Goal: Task Accomplishment & Management: Manage account settings

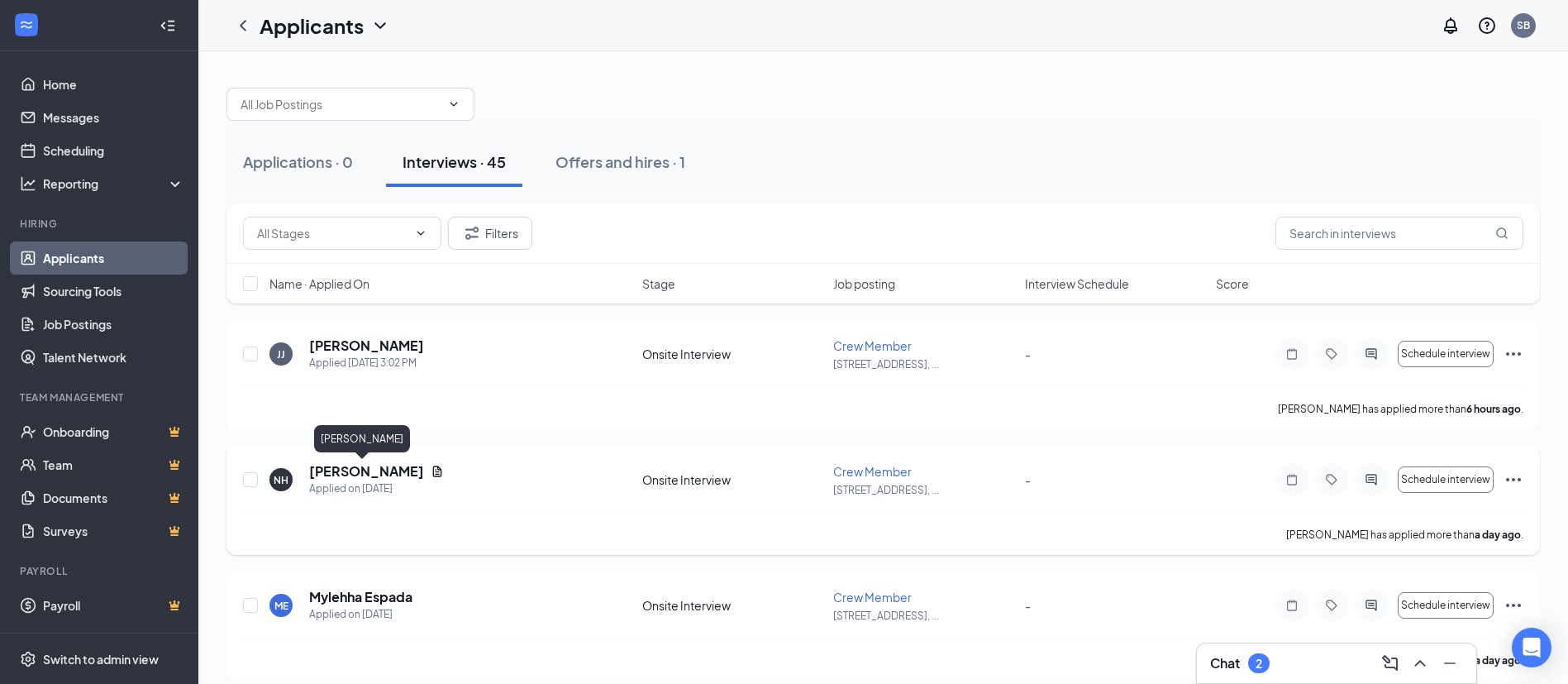
click at [364, 470] on h5 "[PERSON_NAME]" at bounding box center [366, 471] width 115 height 18
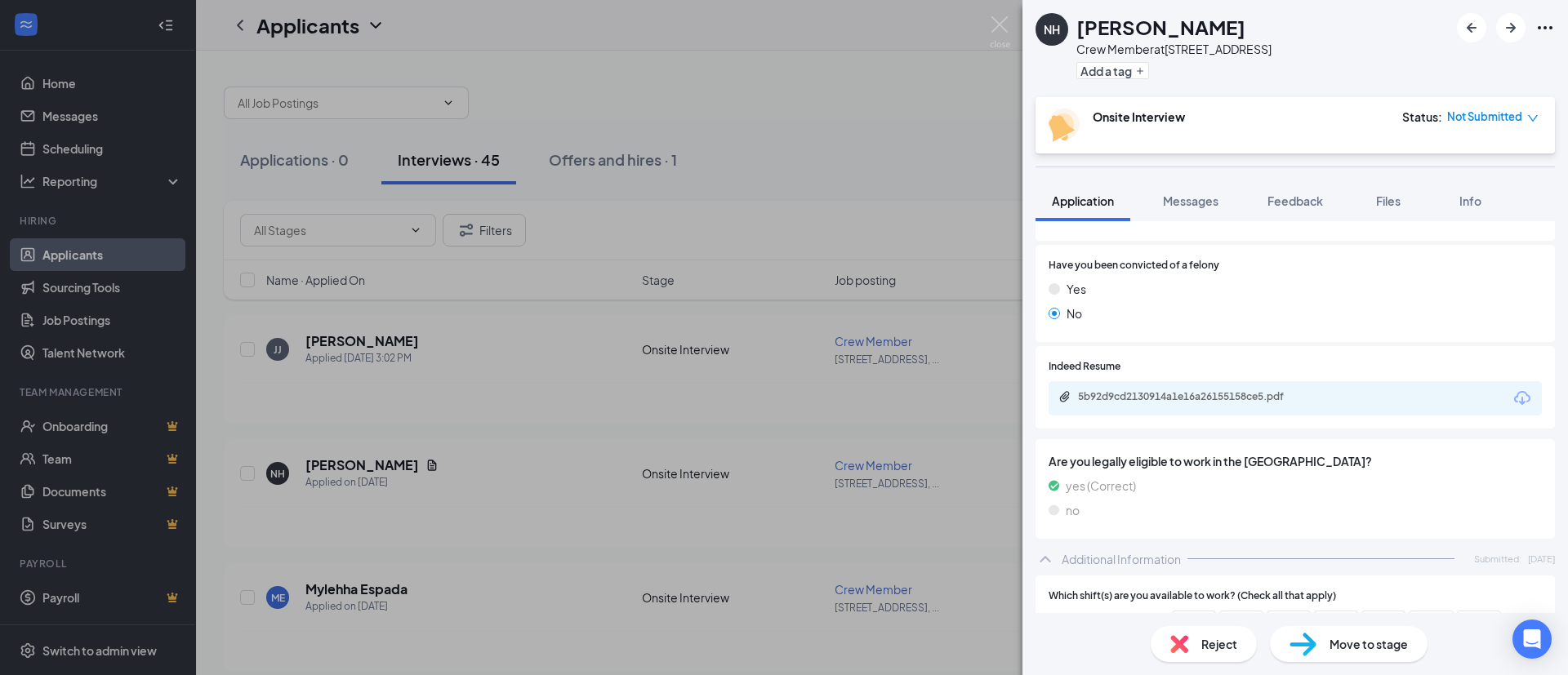
scroll to position [245, 0]
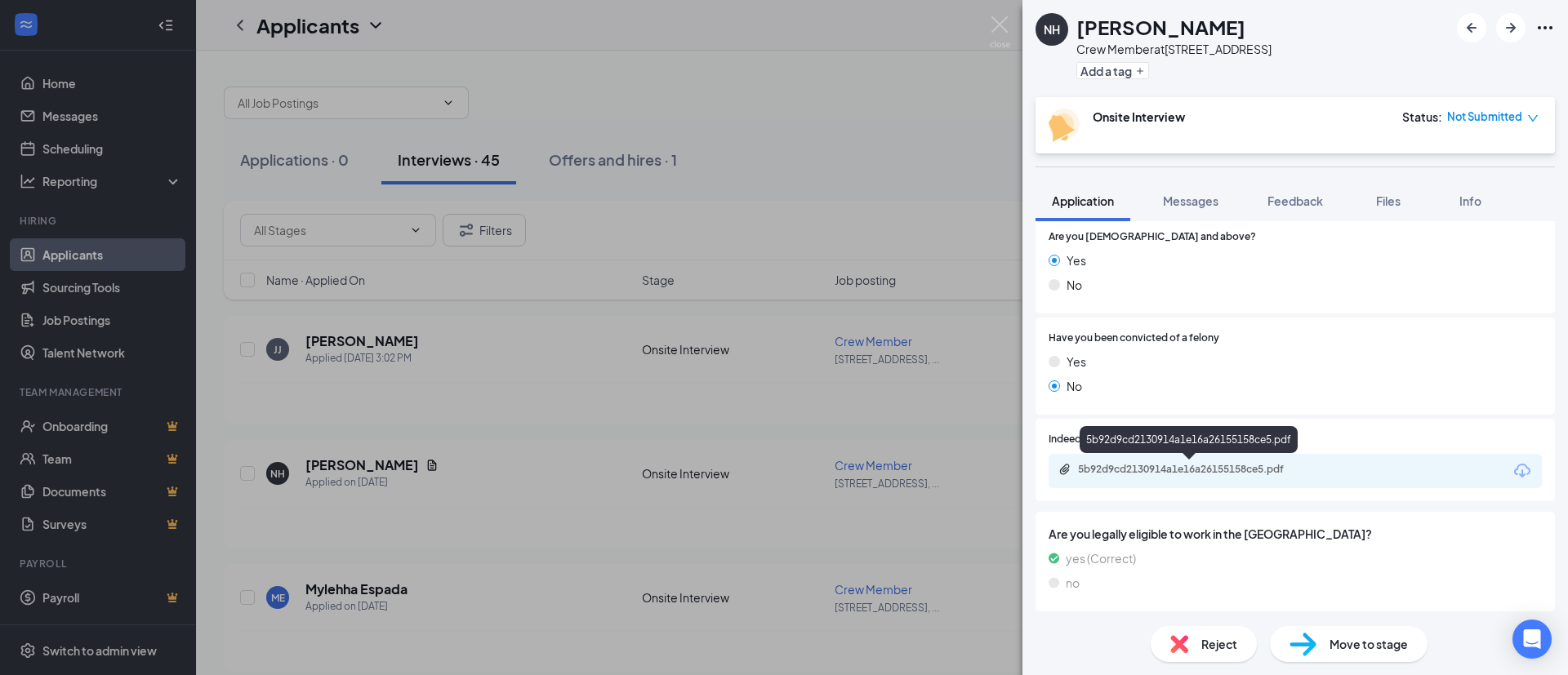
click at [1247, 466] on div "5b92d9cd2130914a1e16a26155158ce5.pdf" at bounding box center [1192, 469] width 229 height 13
click at [353, 338] on div "NH [PERSON_NAME] Crew Member at [STREET_ADDRESS] Add a tag Onsite Interview Sta…" at bounding box center [784, 337] width 1568 height 675
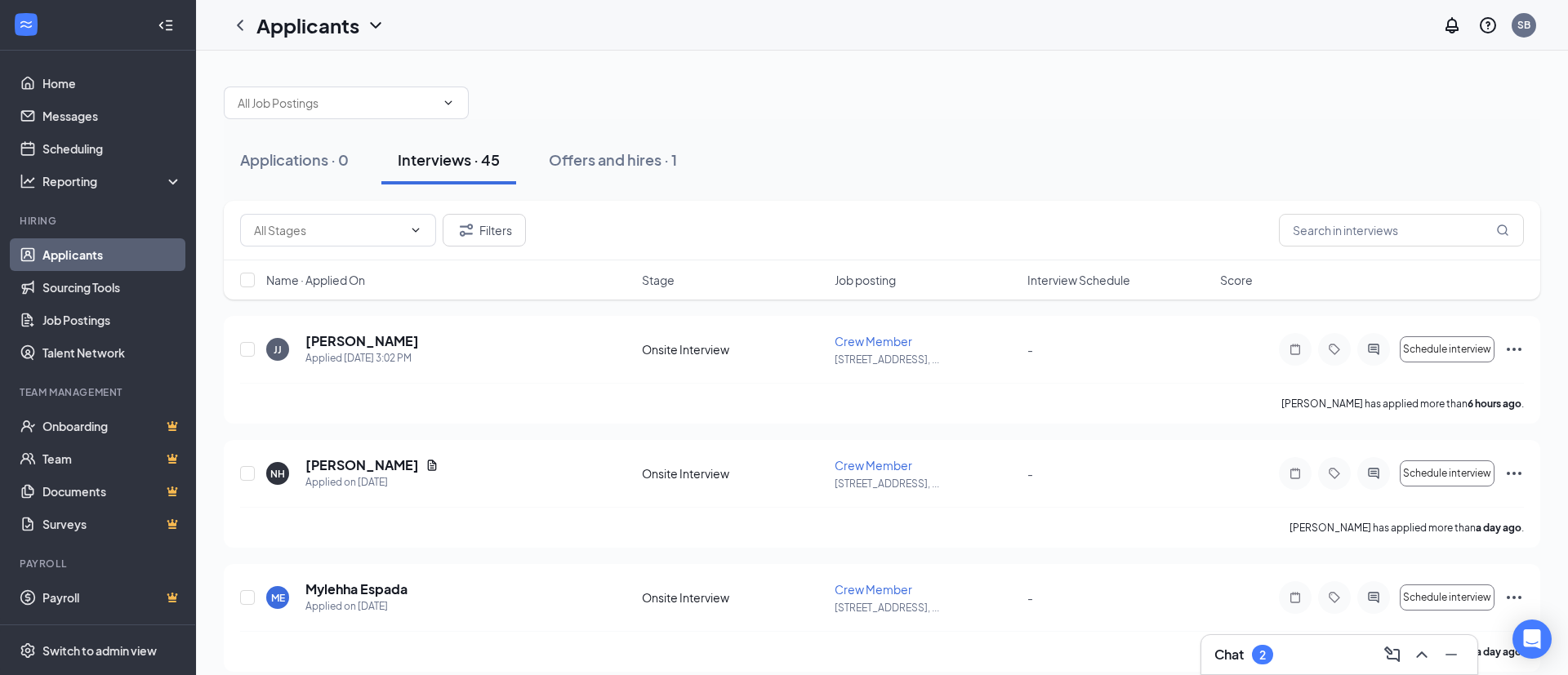
click at [996, 22] on div "Applicants SB" at bounding box center [881, 25] width 1371 height 51
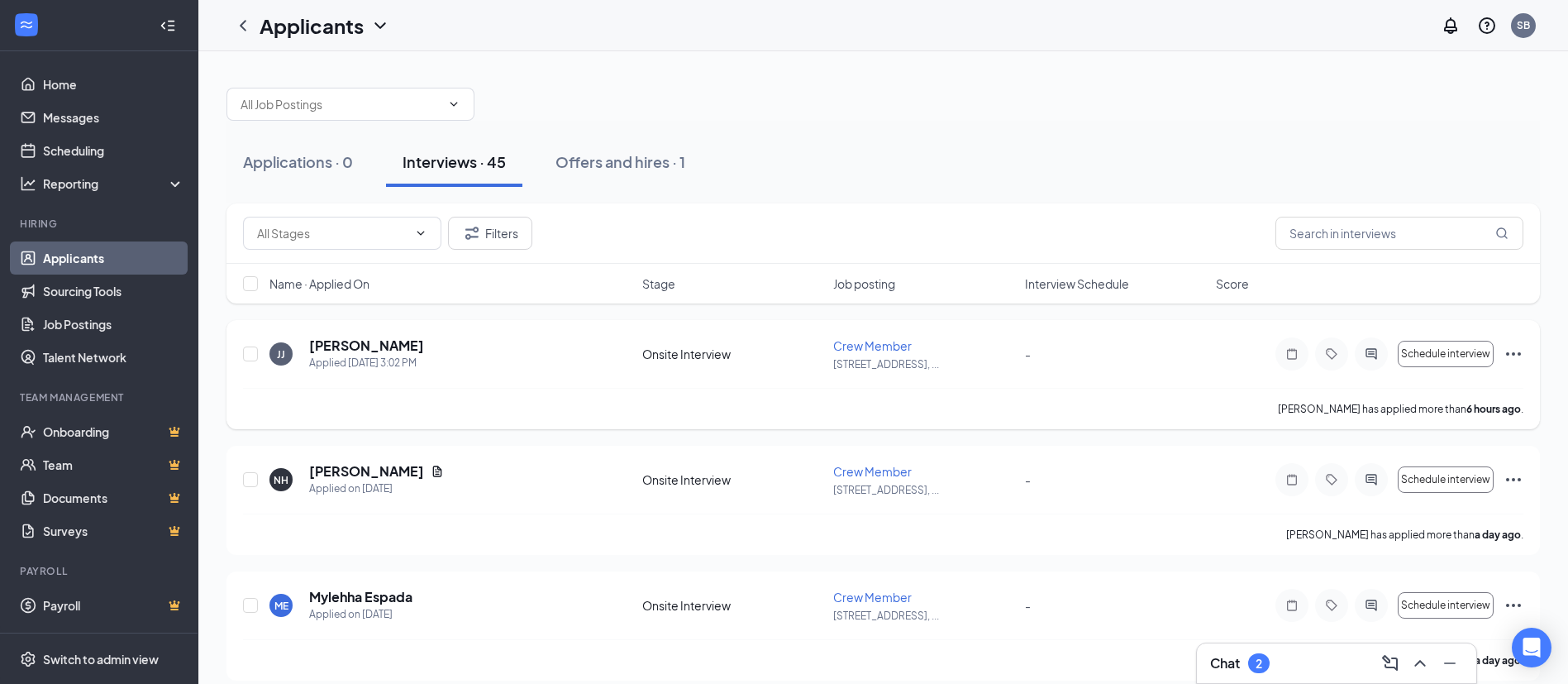
click at [359, 346] on h5 "[PERSON_NAME]" at bounding box center [366, 345] width 115 height 18
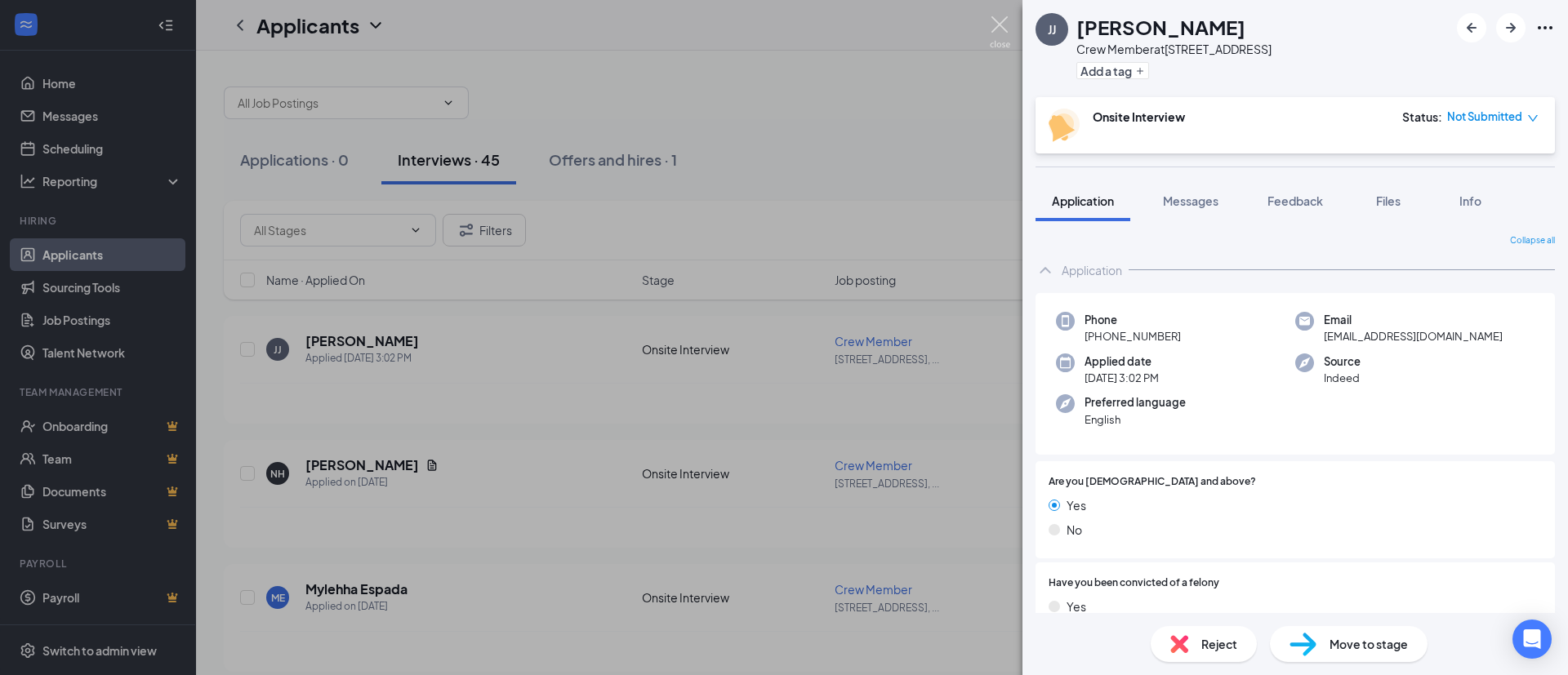
click at [999, 23] on img at bounding box center [1000, 32] width 21 height 32
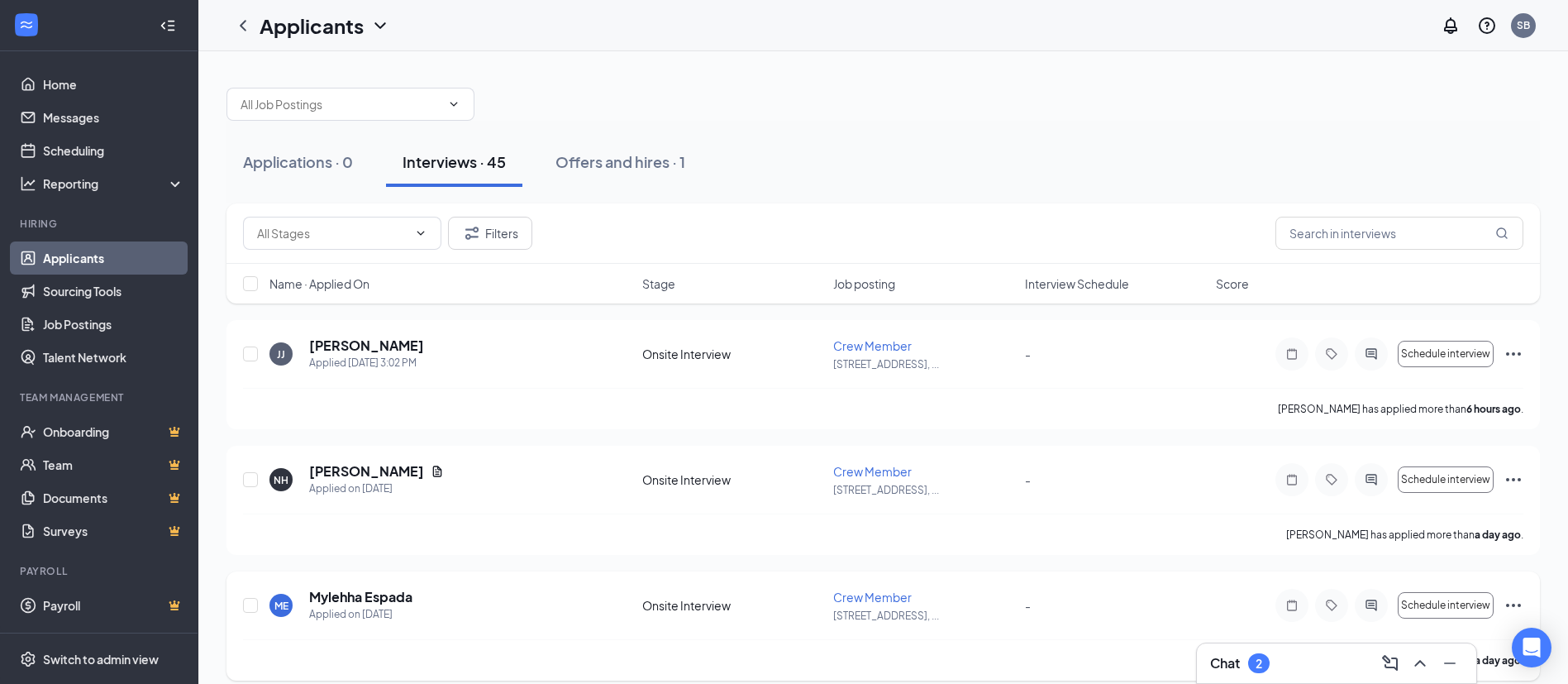
click at [364, 601] on h5 "Mylehha Espada" at bounding box center [360, 597] width 103 height 18
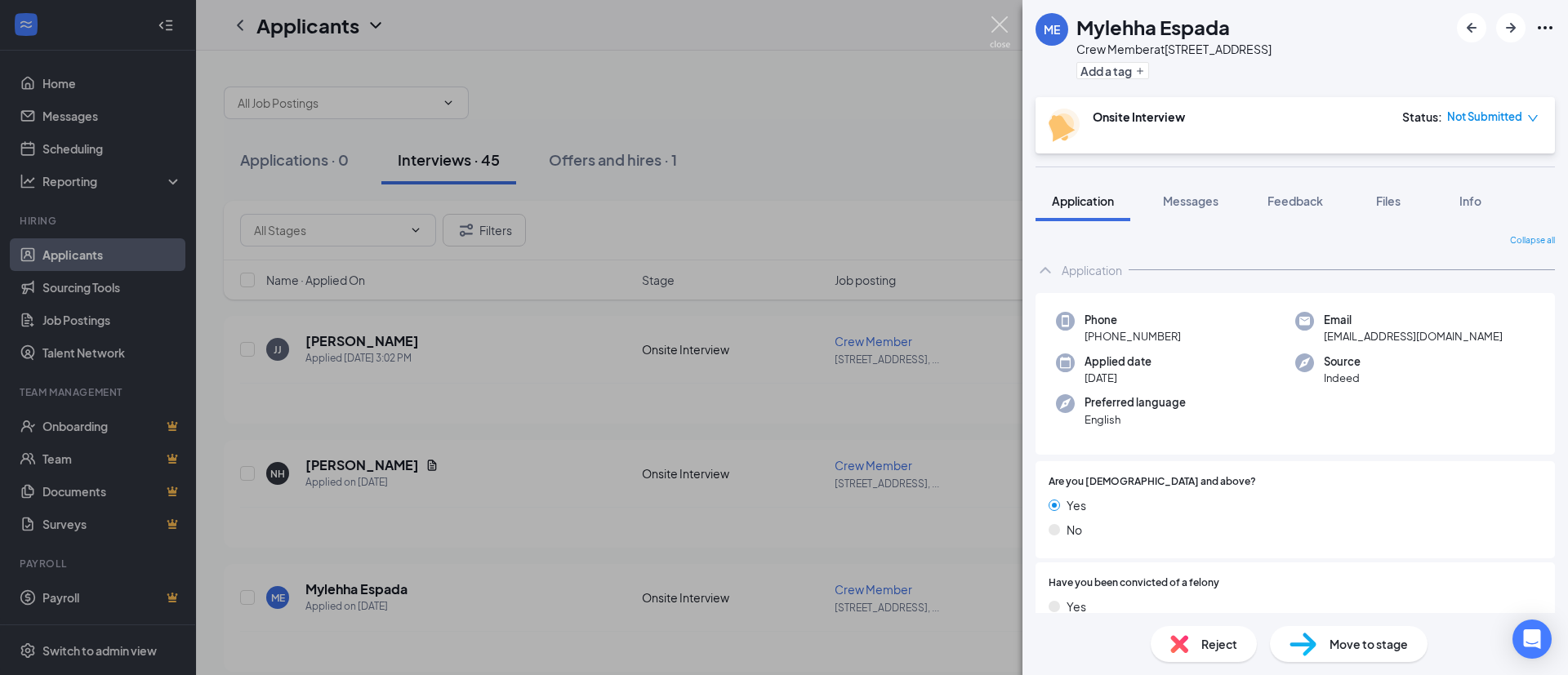
click at [998, 26] on img at bounding box center [1000, 32] width 21 height 32
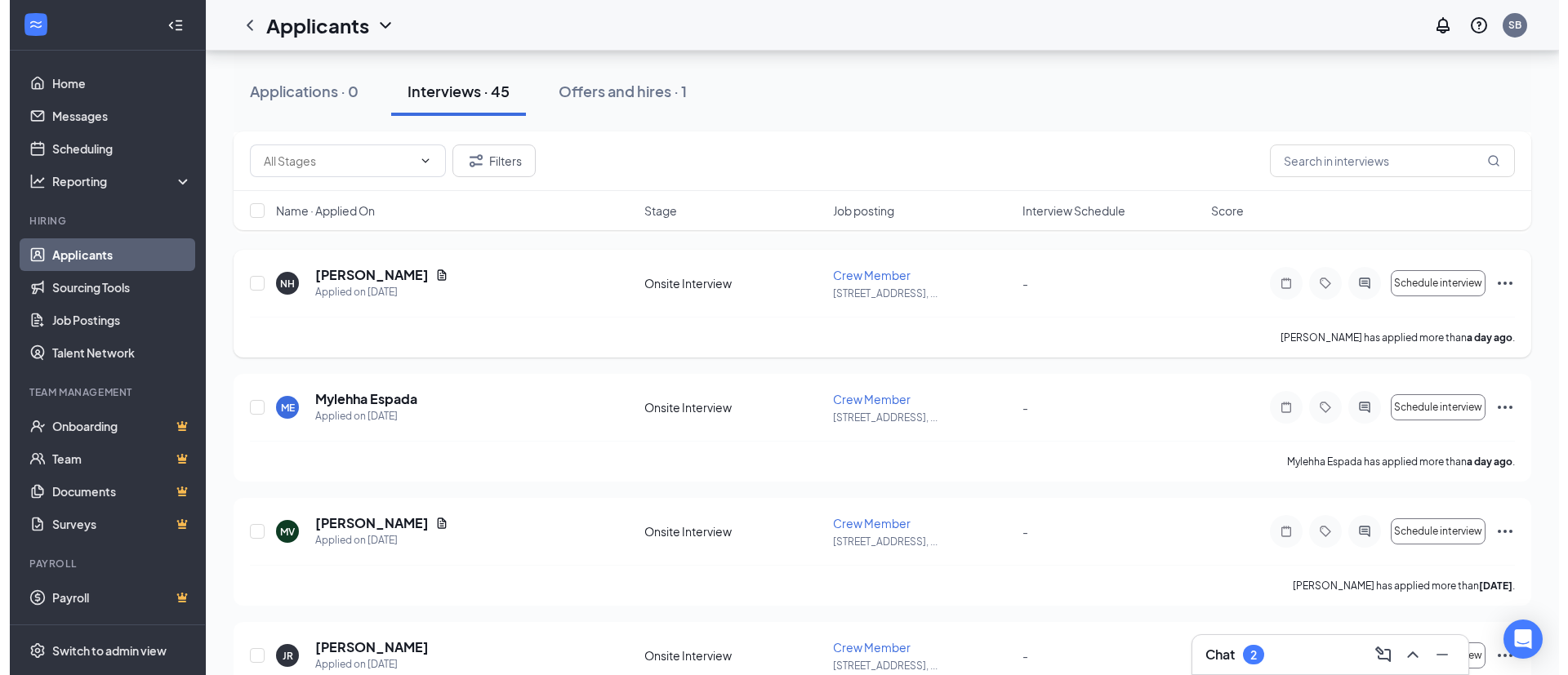
scroll to position [245, 0]
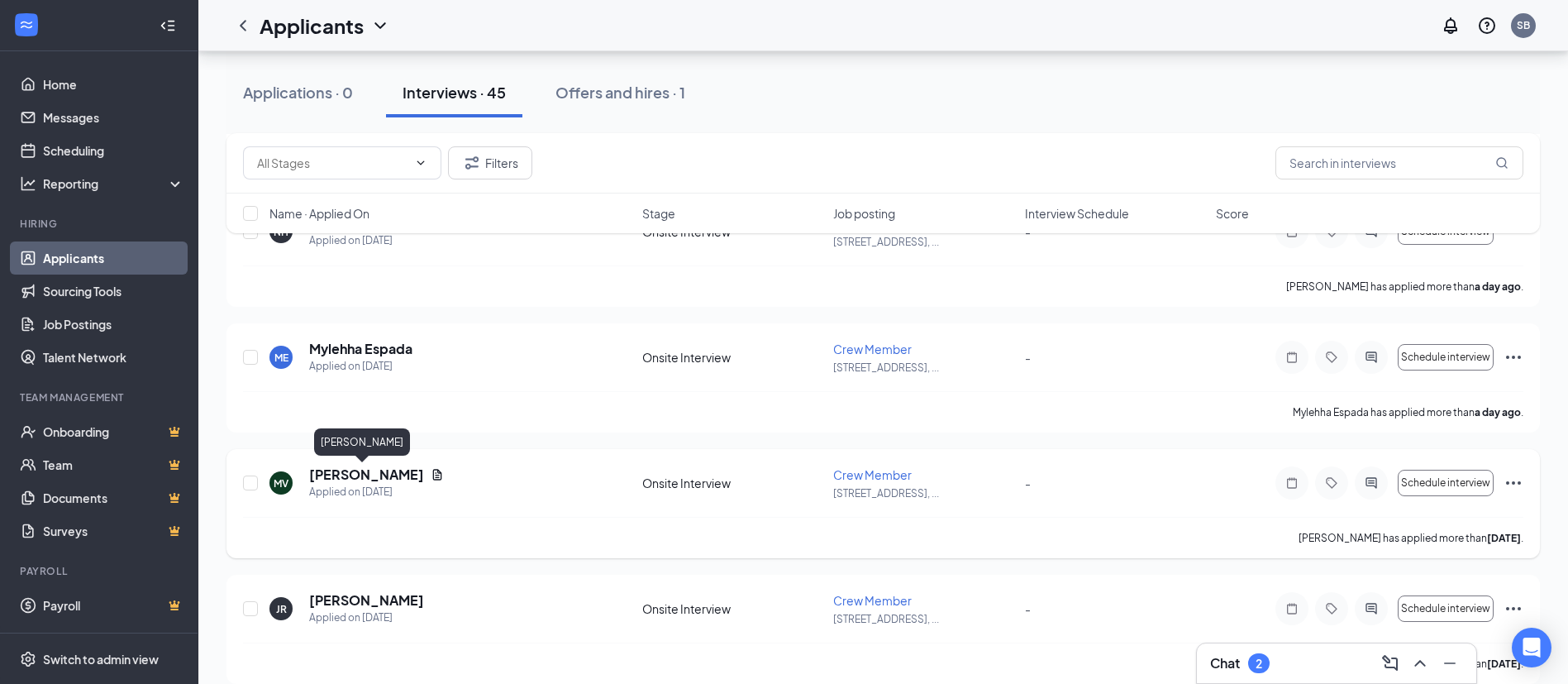
click at [333, 473] on h5 "[PERSON_NAME]" at bounding box center [366, 474] width 115 height 18
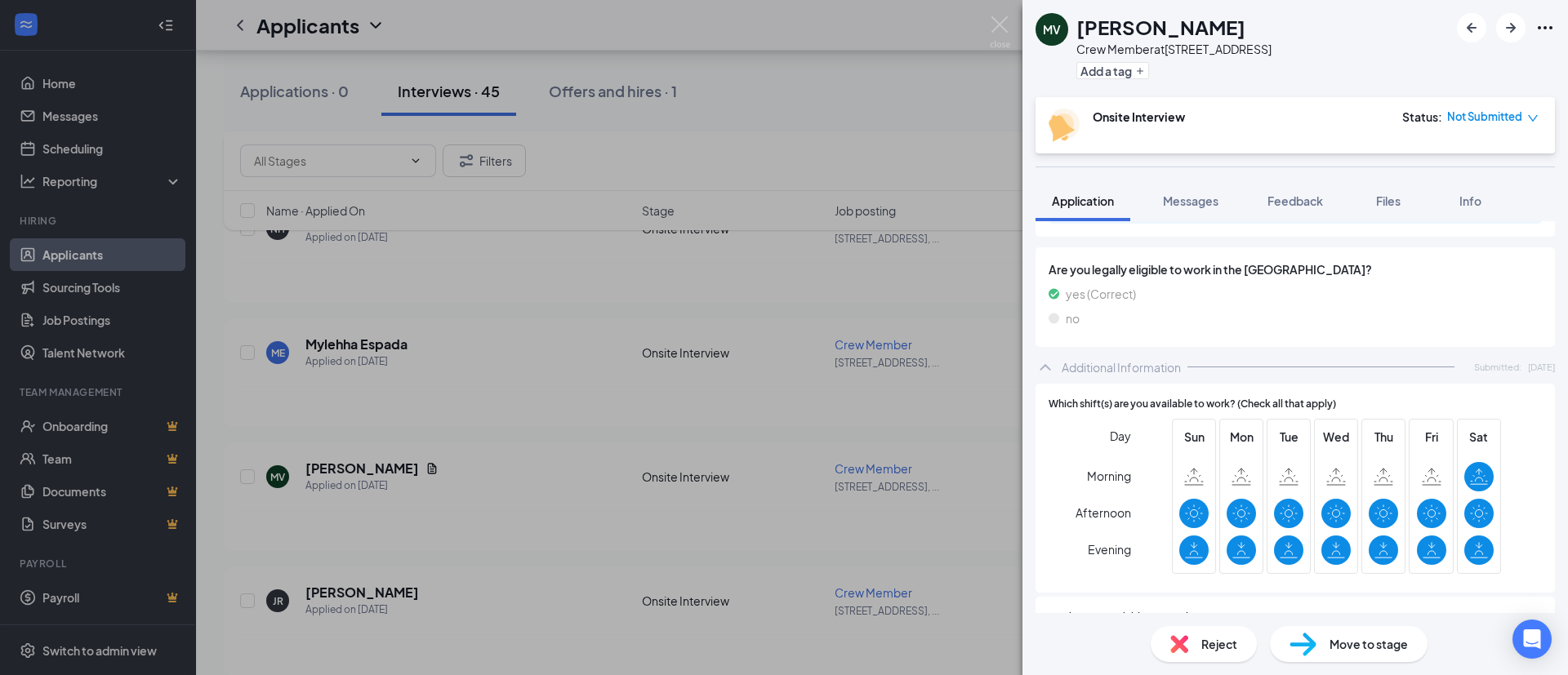
scroll to position [367, 0]
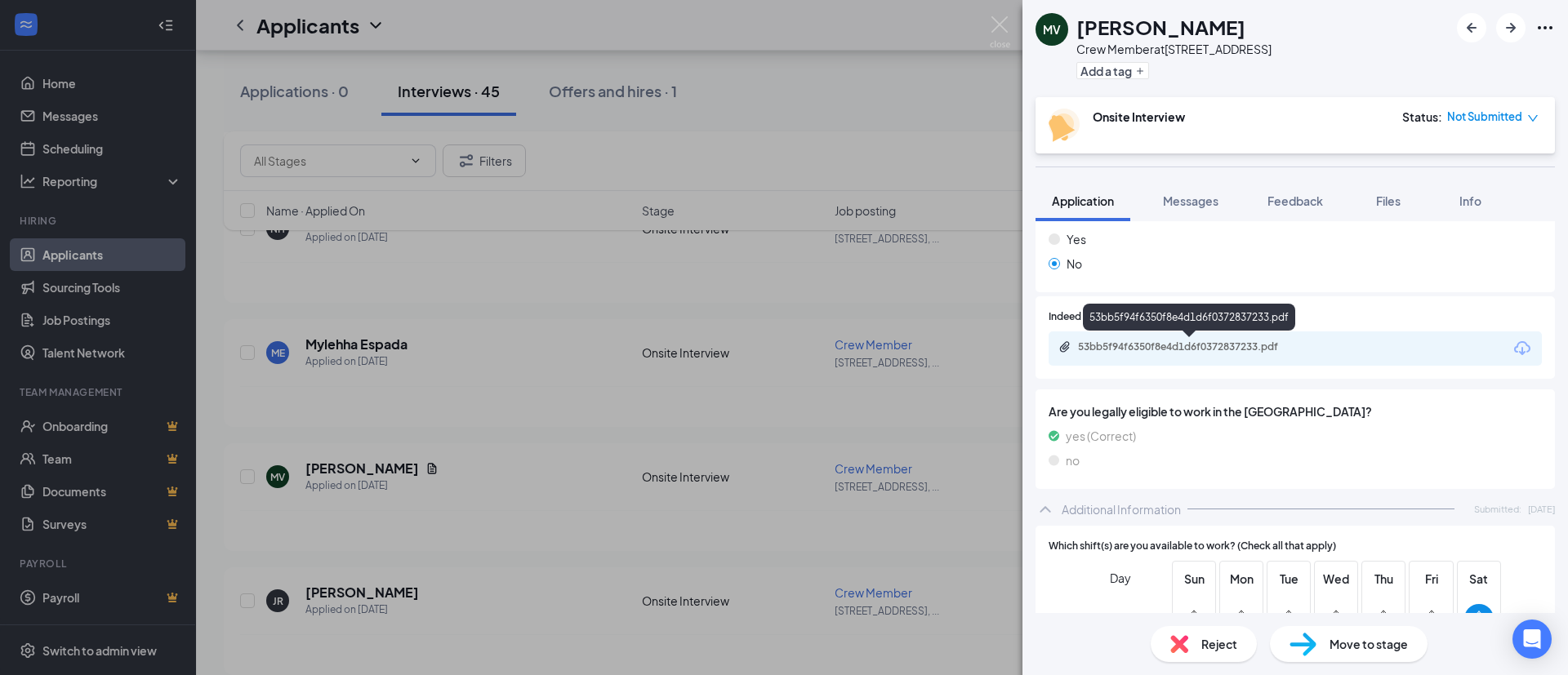
click at [1168, 348] on div "53bb5f94f6350f8e4d1d6f0372837233.pdf" at bounding box center [1192, 347] width 229 height 13
click at [999, 22] on img at bounding box center [1000, 32] width 21 height 32
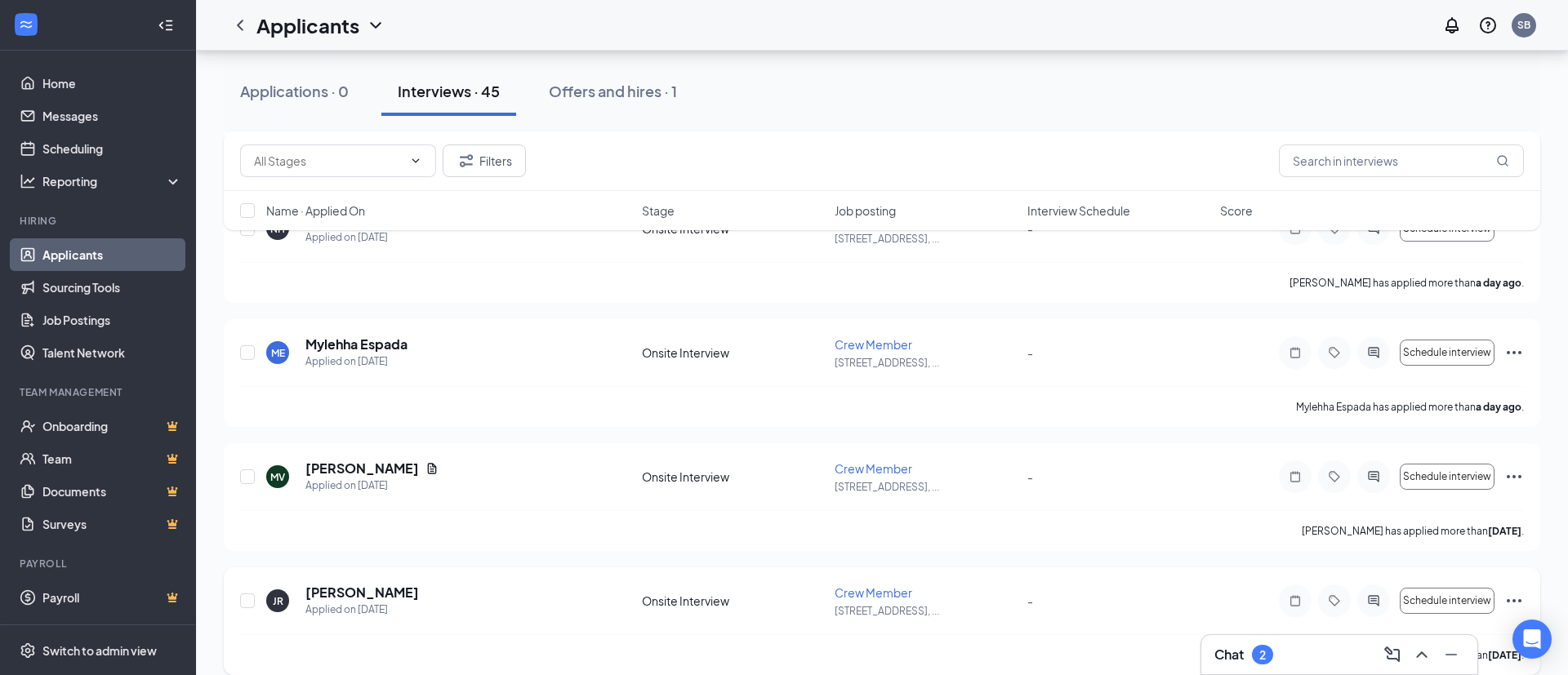
click at [341, 592] on h5 "[PERSON_NAME]" at bounding box center [362, 592] width 113 height 18
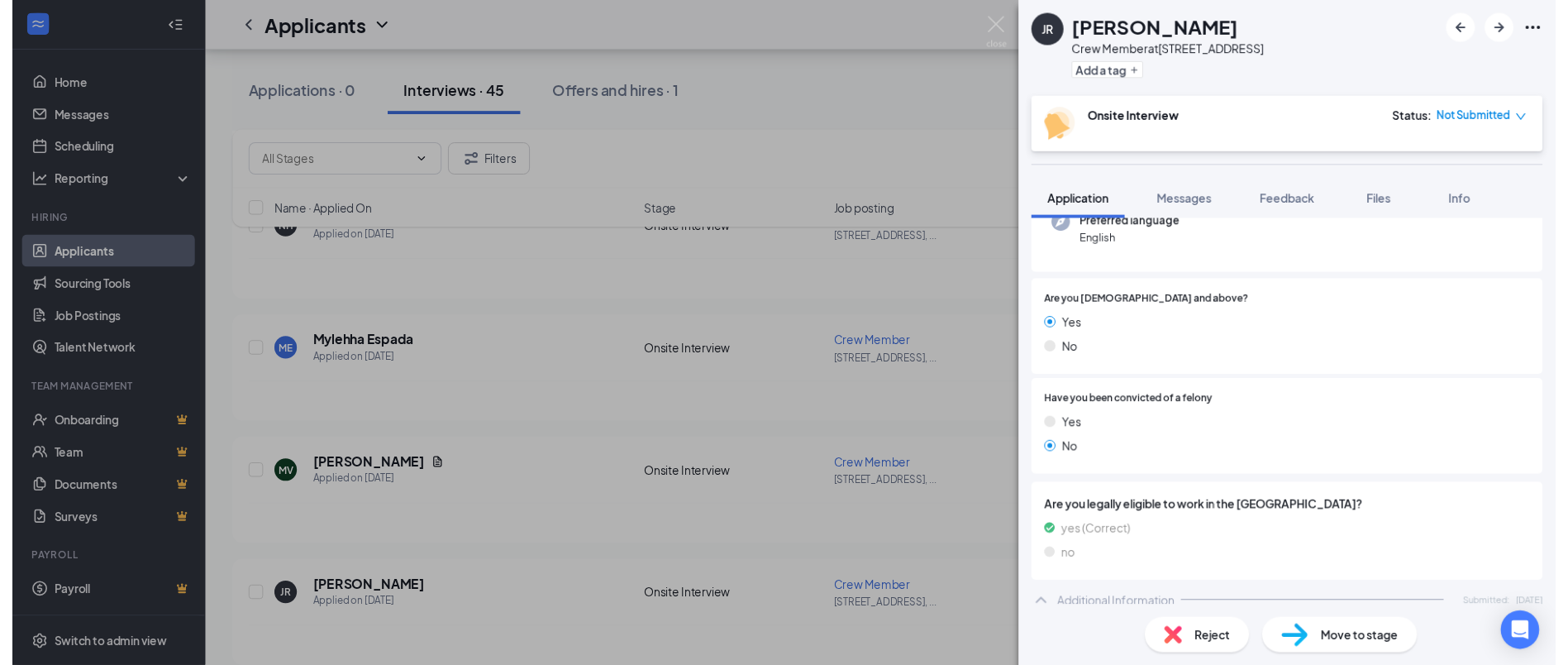
scroll to position [124, 0]
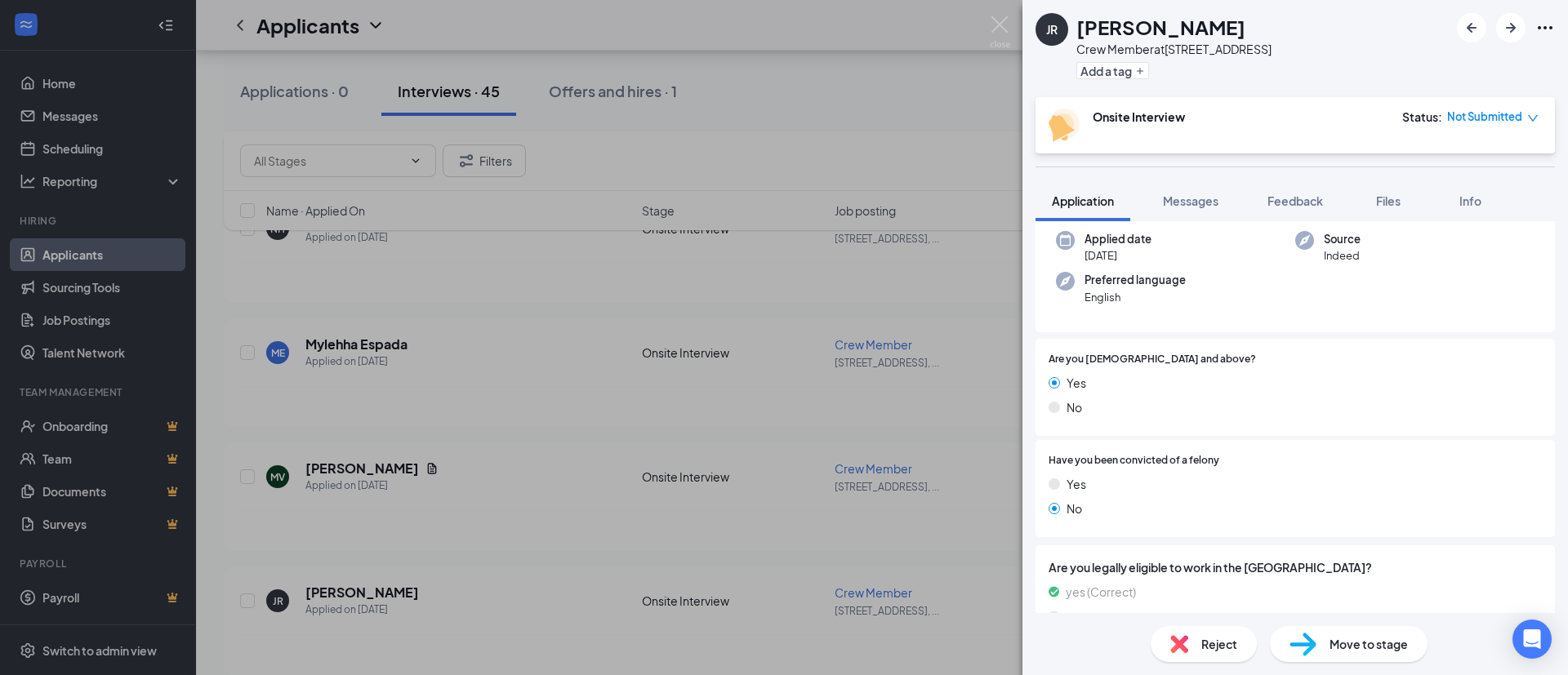
click at [1003, 15] on div "JR [PERSON_NAME] Crew Member at [STREET_ADDRESS] Add a tag Onsite Interview Sta…" at bounding box center [784, 337] width 1568 height 675
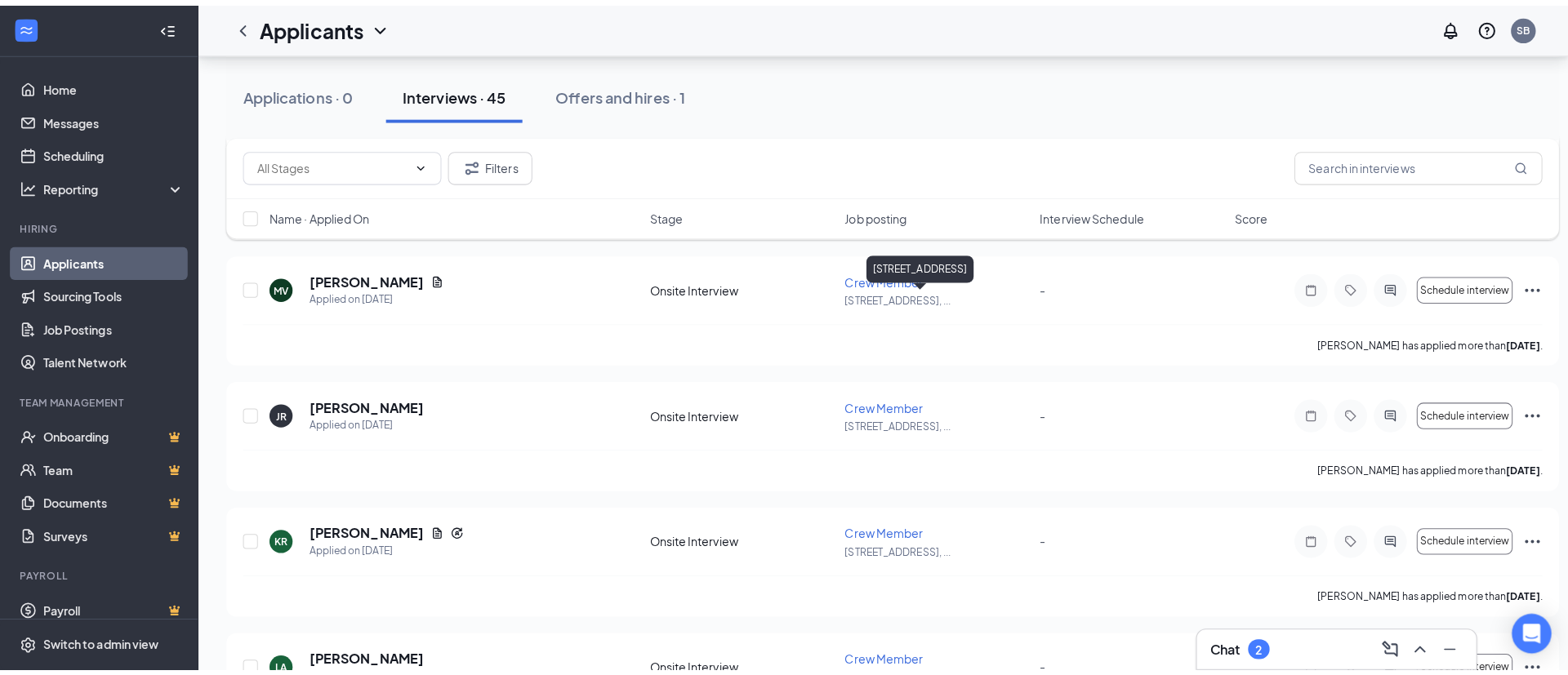
scroll to position [490, 0]
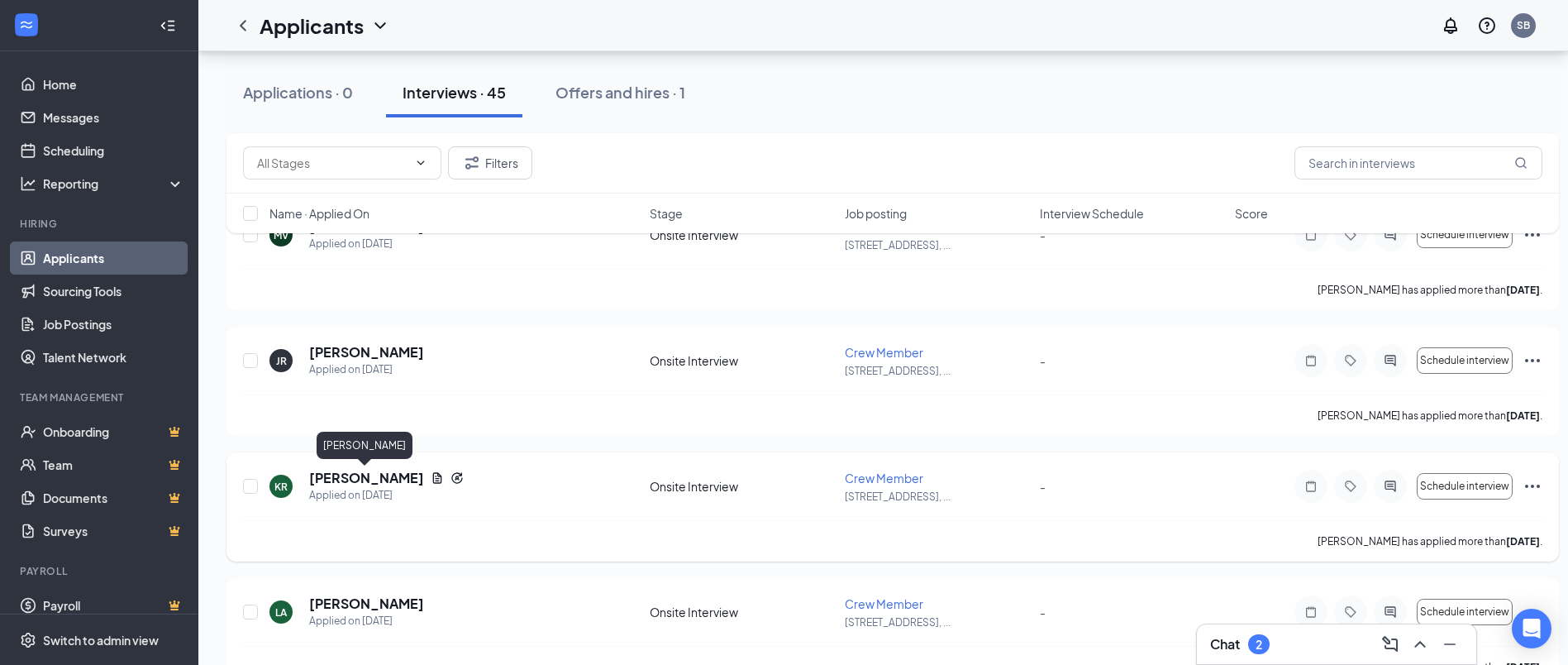
click at [384, 476] on h5 "[PERSON_NAME]" at bounding box center [366, 477] width 115 height 18
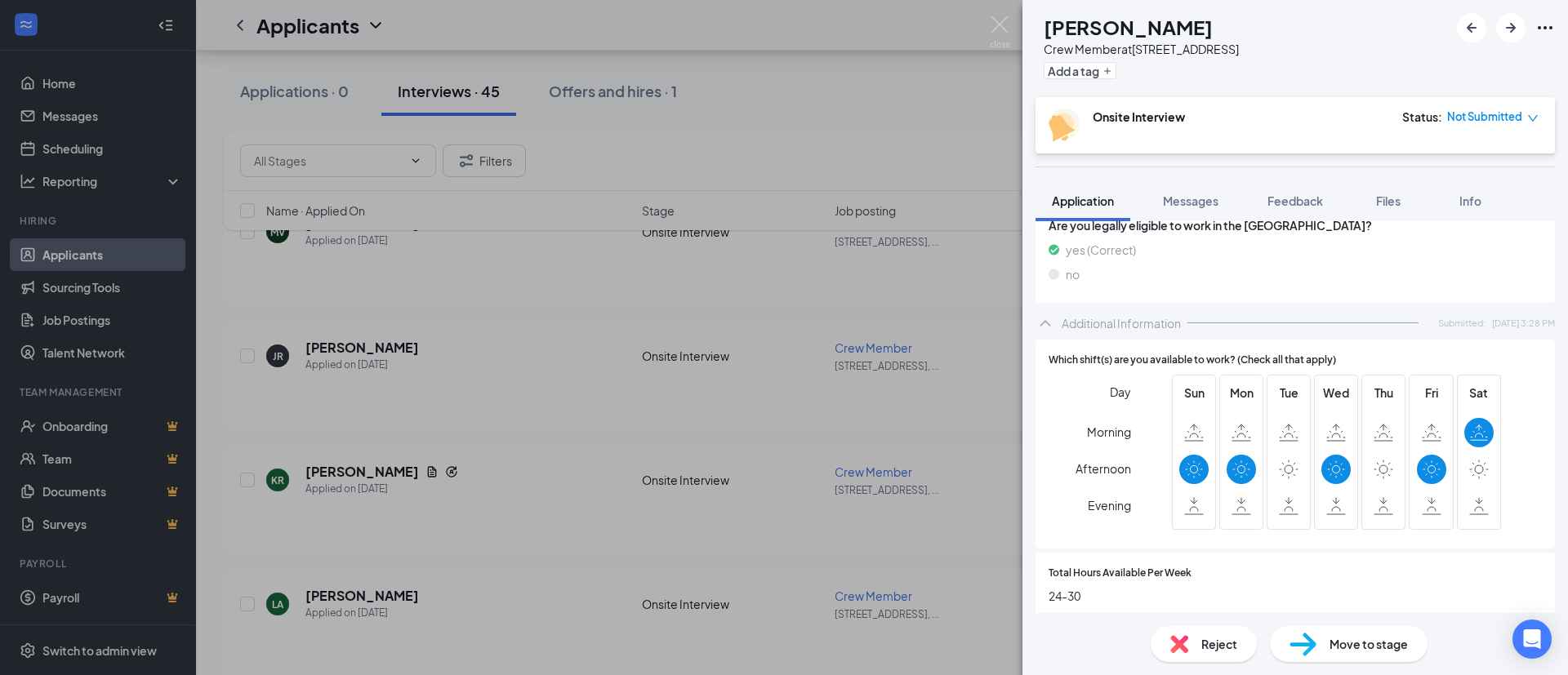
scroll to position [367, 0]
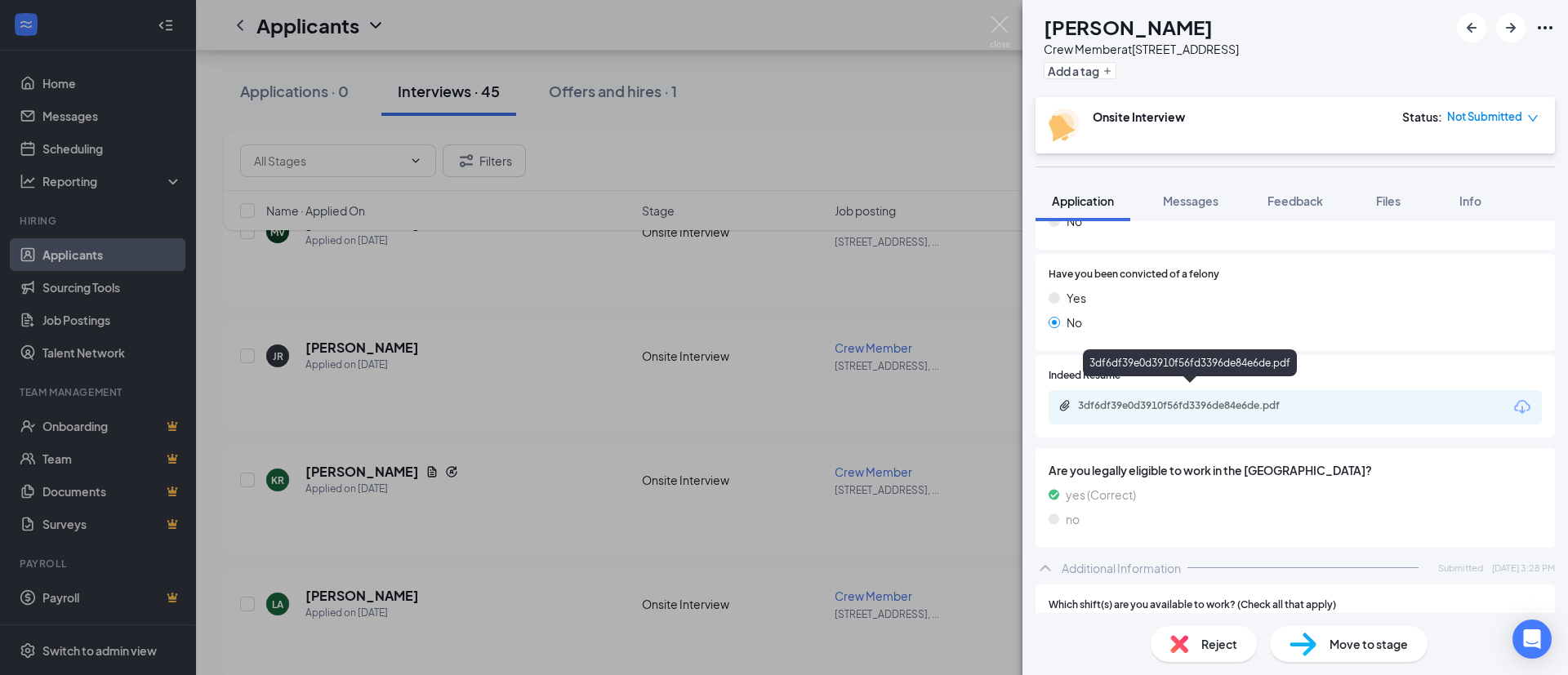
click at [1164, 401] on div "3df6df39e0d3910f56fd3396de84e6de.pdf" at bounding box center [1191, 406] width 264 height 16
click at [997, 26] on img at bounding box center [1000, 32] width 21 height 32
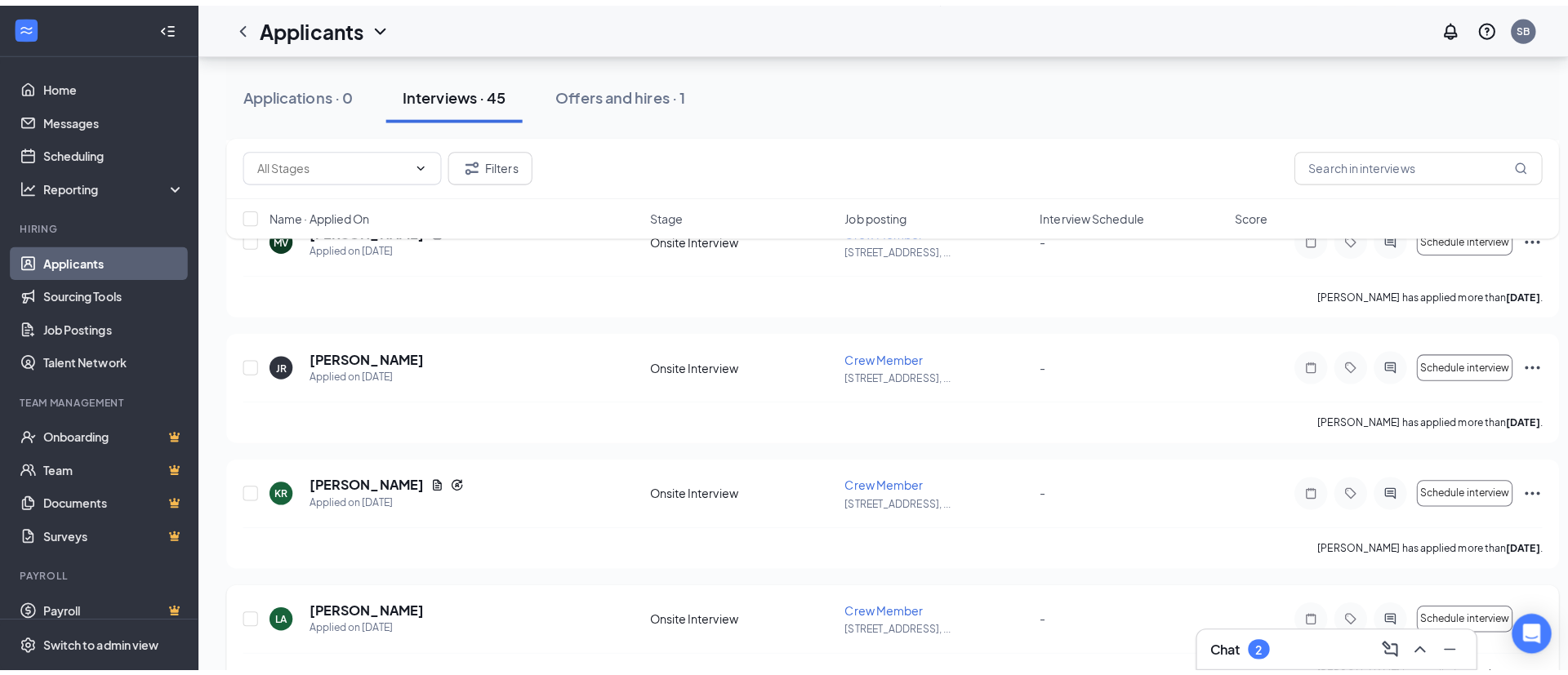
scroll to position [612, 0]
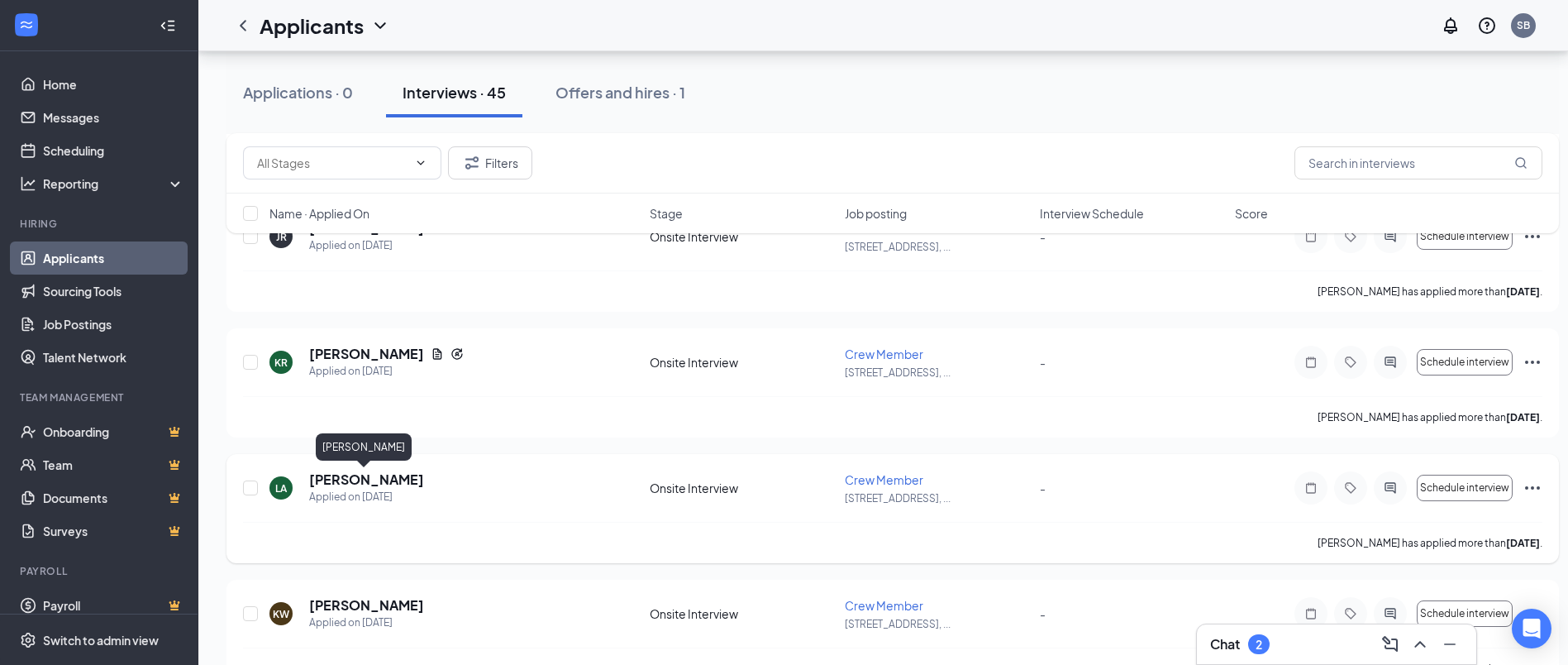
click at [366, 482] on h5 "[PERSON_NAME]" at bounding box center [366, 479] width 115 height 18
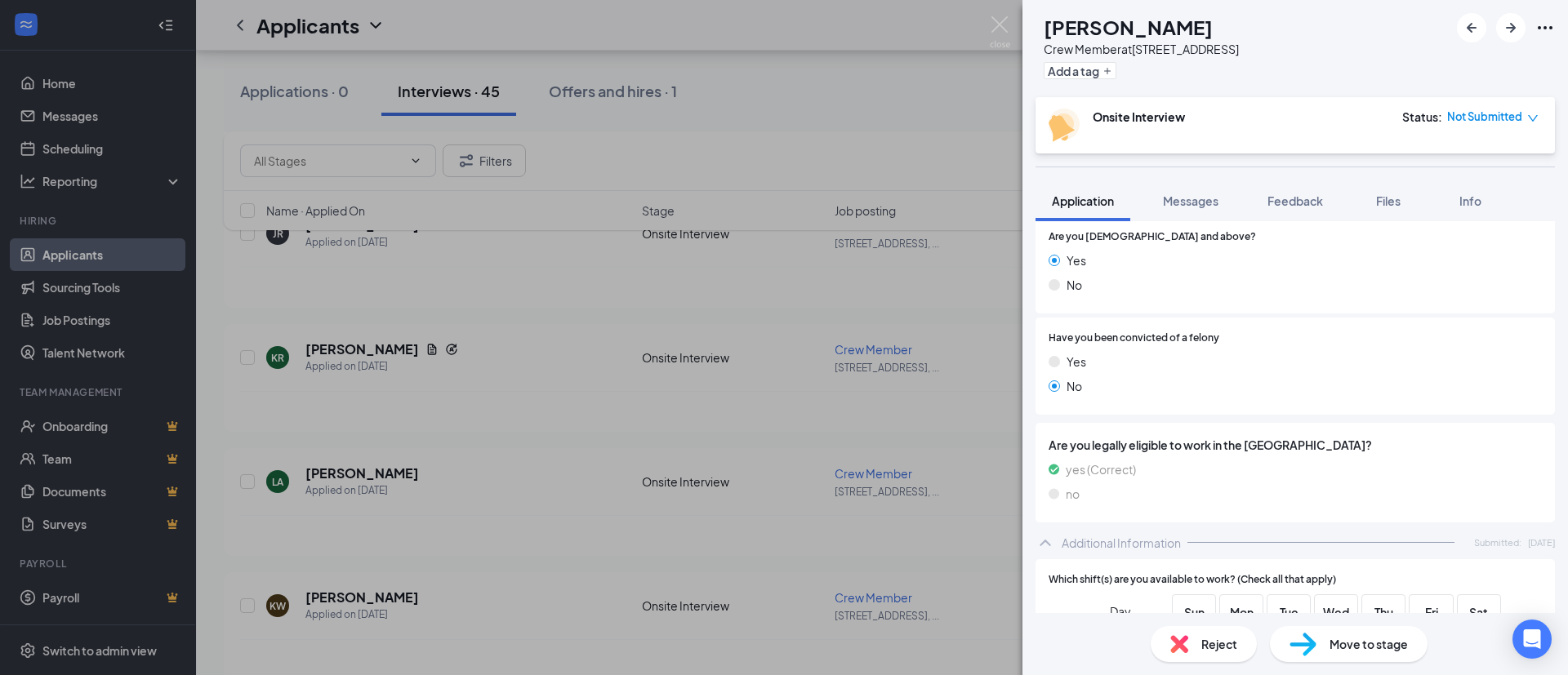
scroll to position [581, 0]
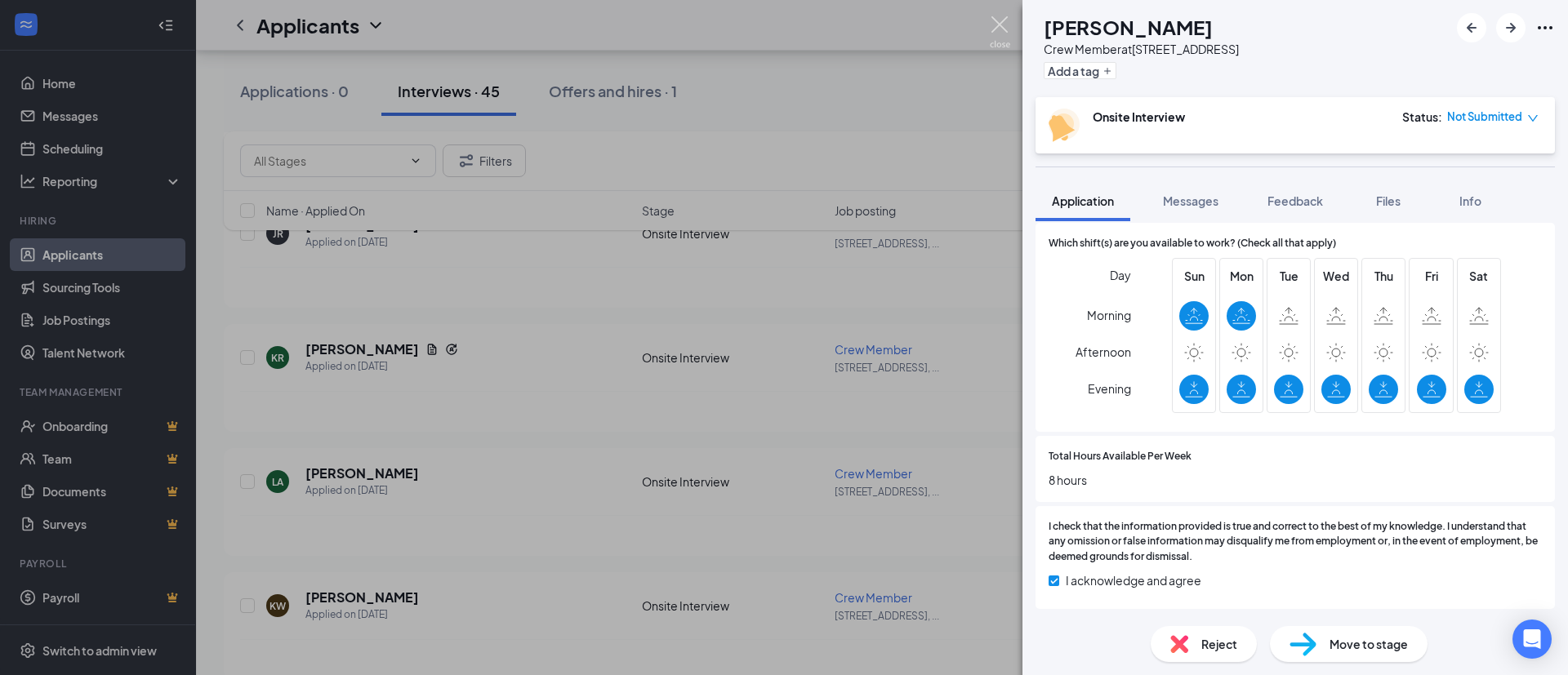
click at [1006, 18] on img at bounding box center [1000, 32] width 21 height 32
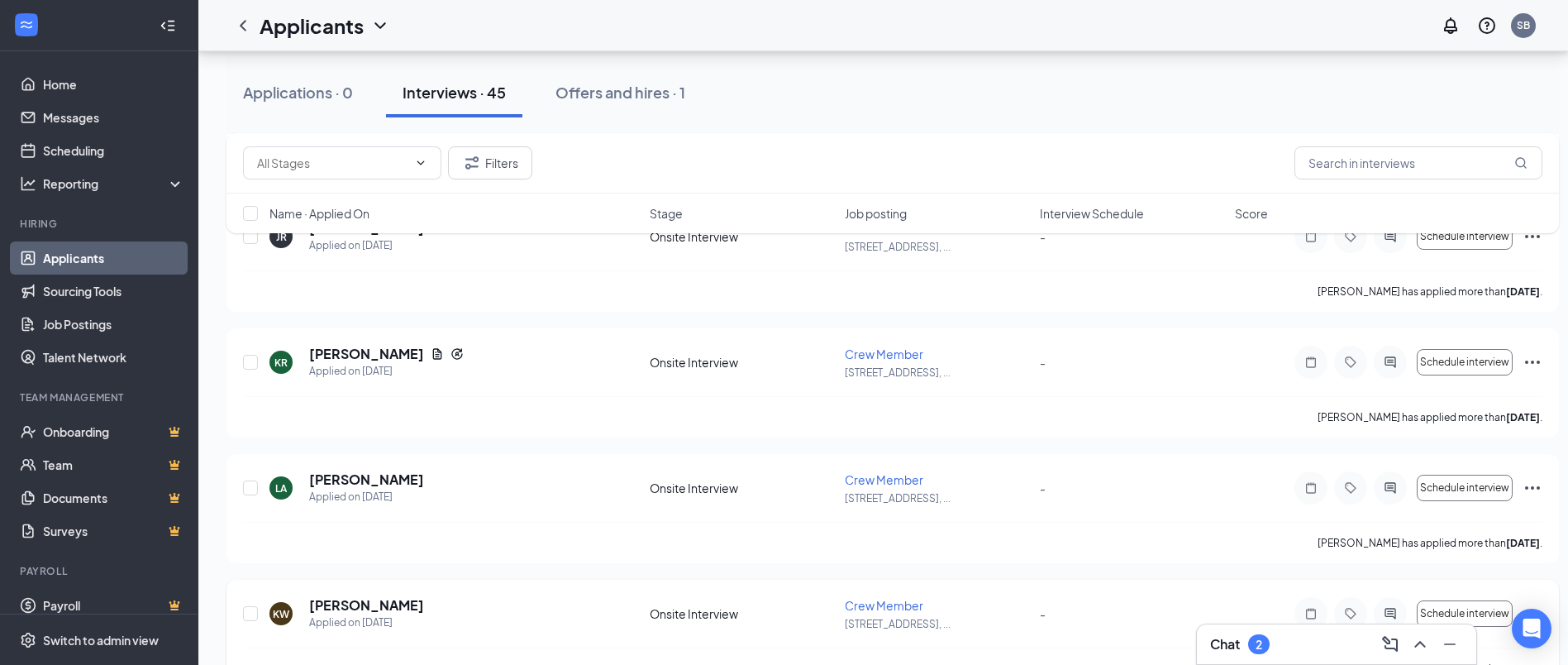
click at [344, 600] on h5 "[PERSON_NAME]" at bounding box center [366, 605] width 115 height 18
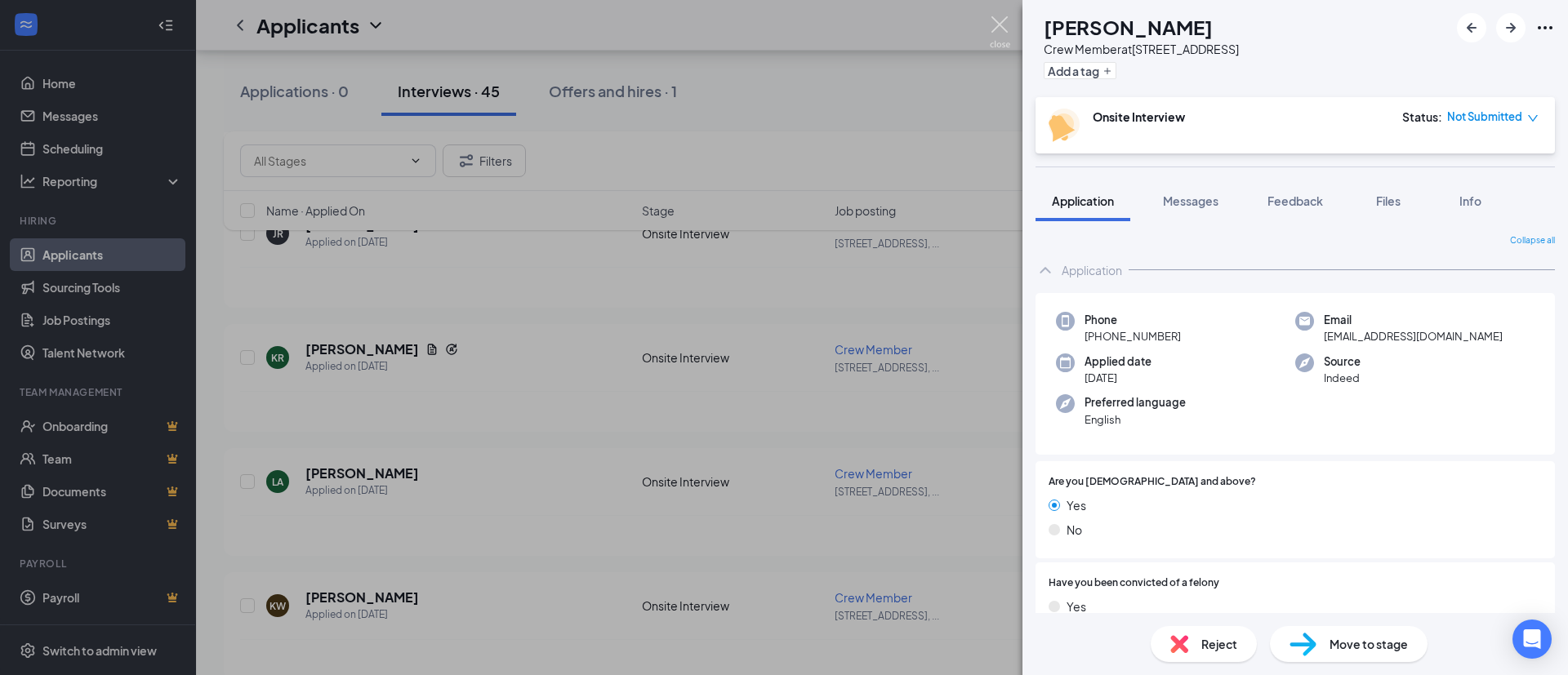
click at [1004, 28] on img at bounding box center [1000, 32] width 21 height 32
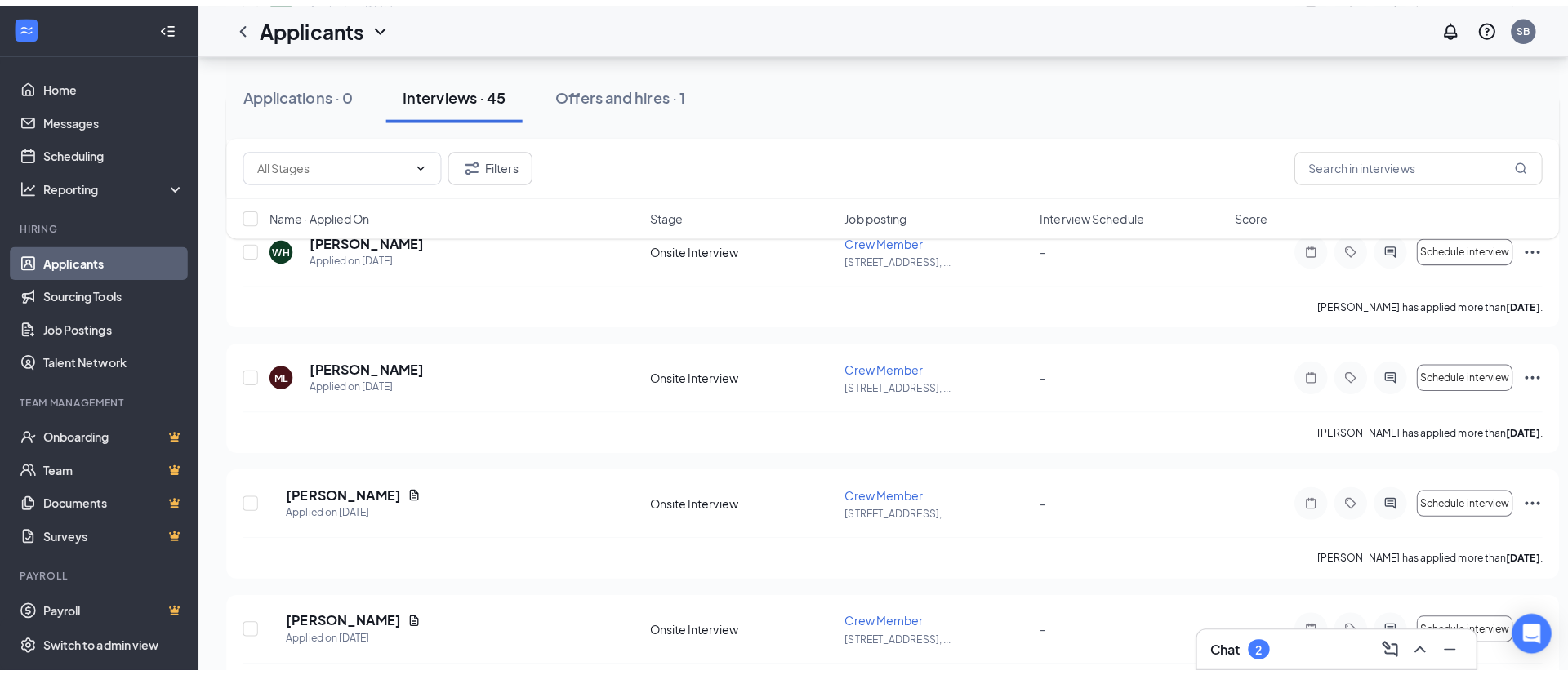
scroll to position [1102, 0]
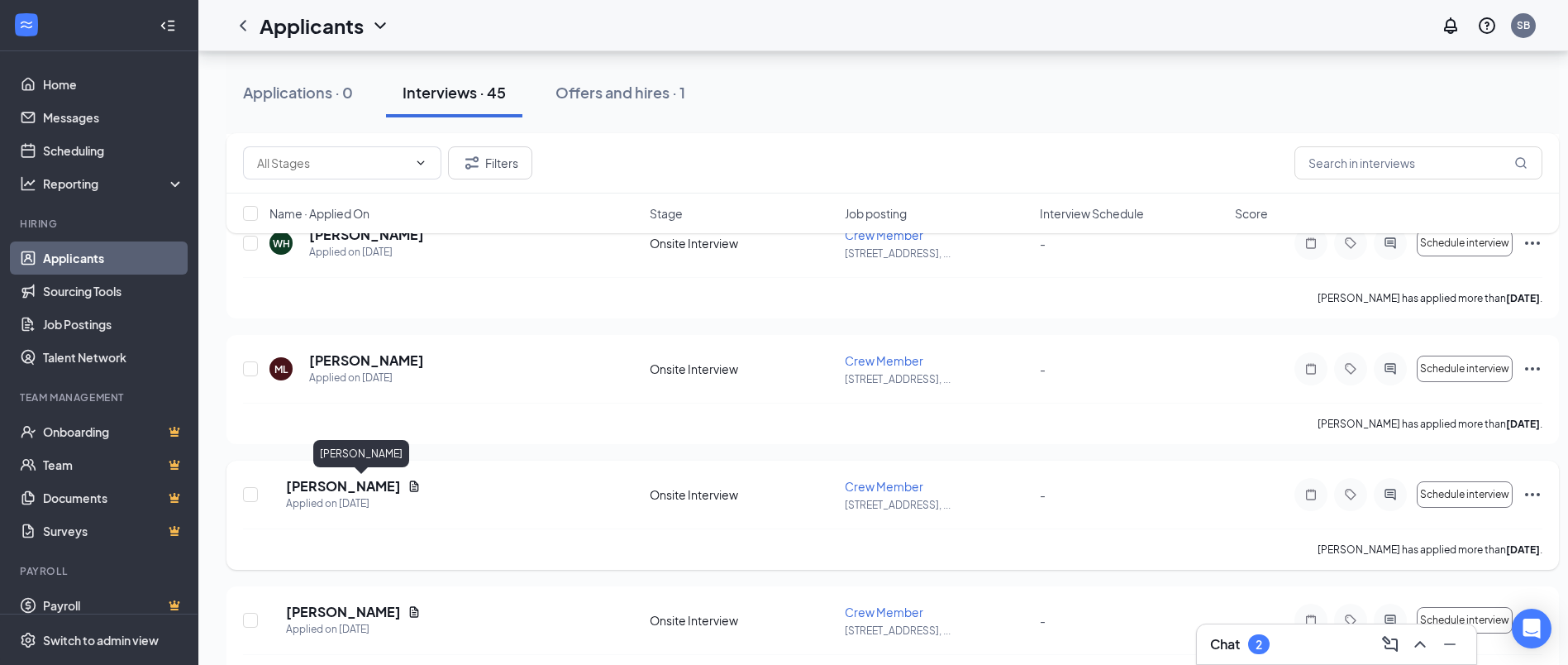
click at [326, 479] on h5 "[PERSON_NAME]" at bounding box center [343, 486] width 115 height 18
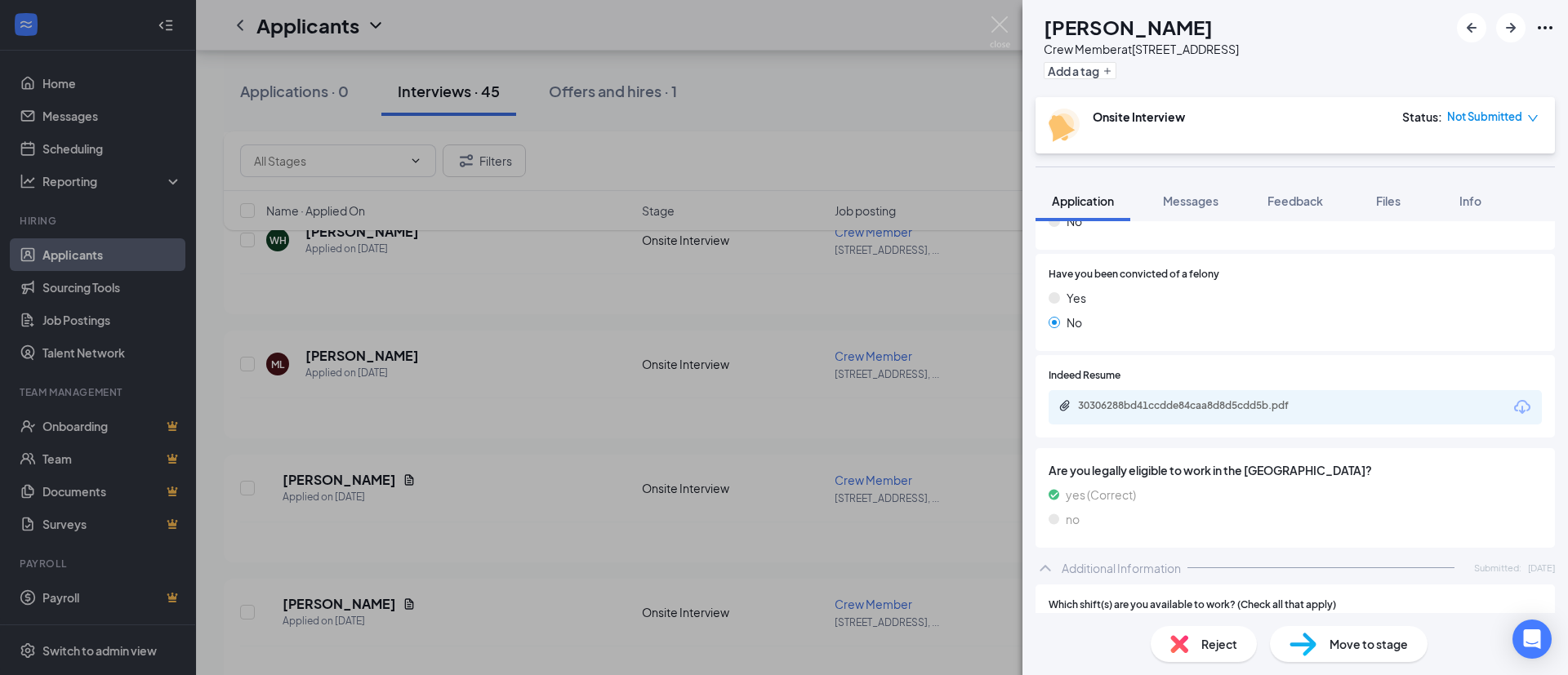
scroll to position [302, 0]
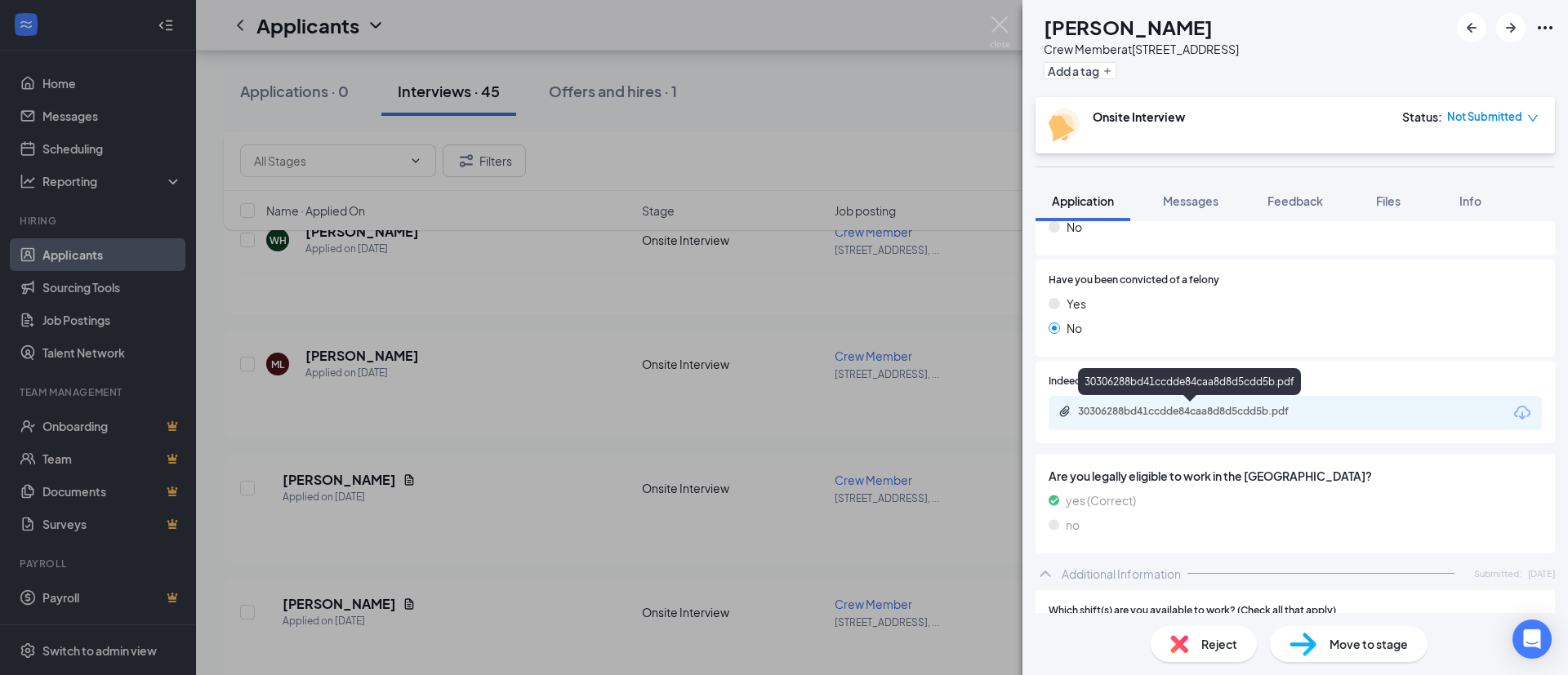
click at [1181, 410] on div "30306288bd41ccdde84caa8d8d5cdd5b.pdf" at bounding box center [1192, 411] width 229 height 13
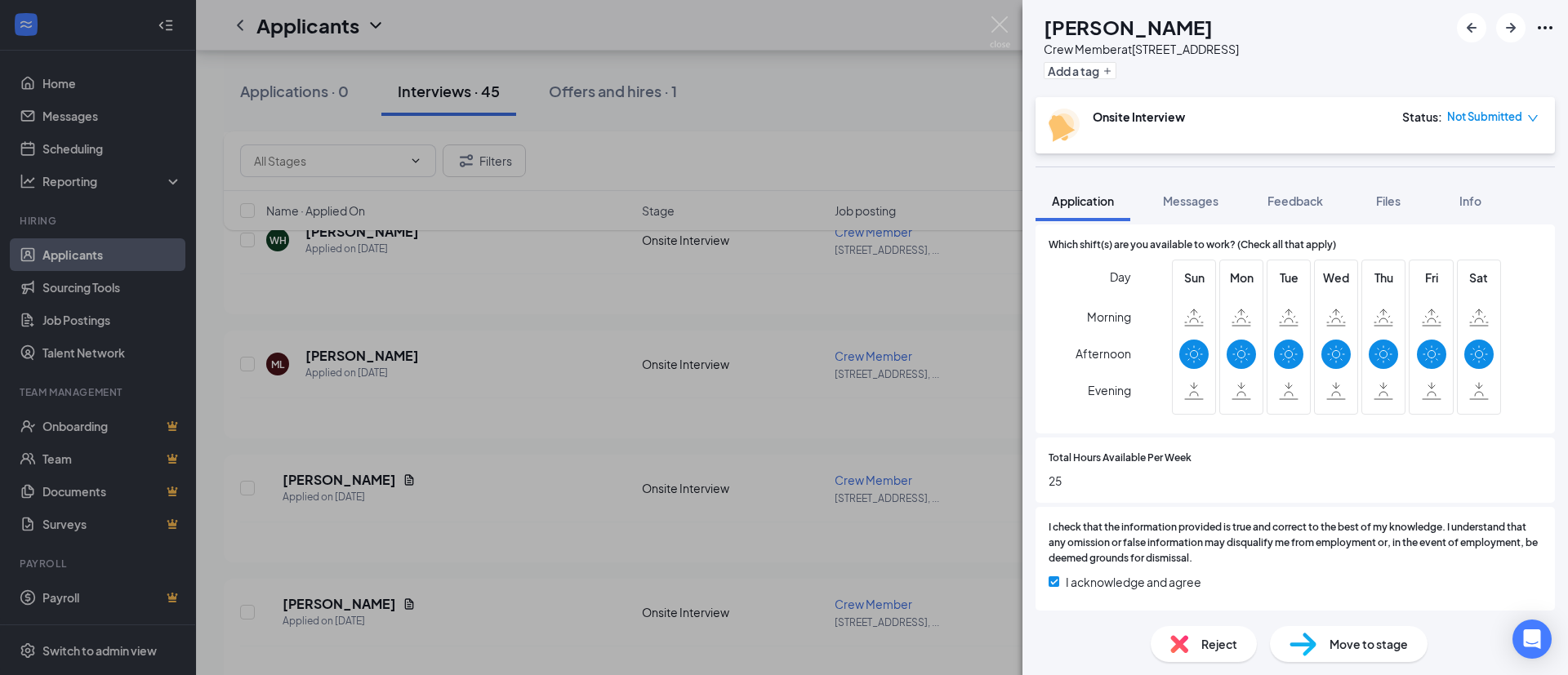
scroll to position [670, 0]
click at [348, 477] on div "[PERSON_NAME] [PERSON_NAME] Crew Member at [STREET_ADDRESS] Add a tag Onsite In…" at bounding box center [784, 337] width 1568 height 675
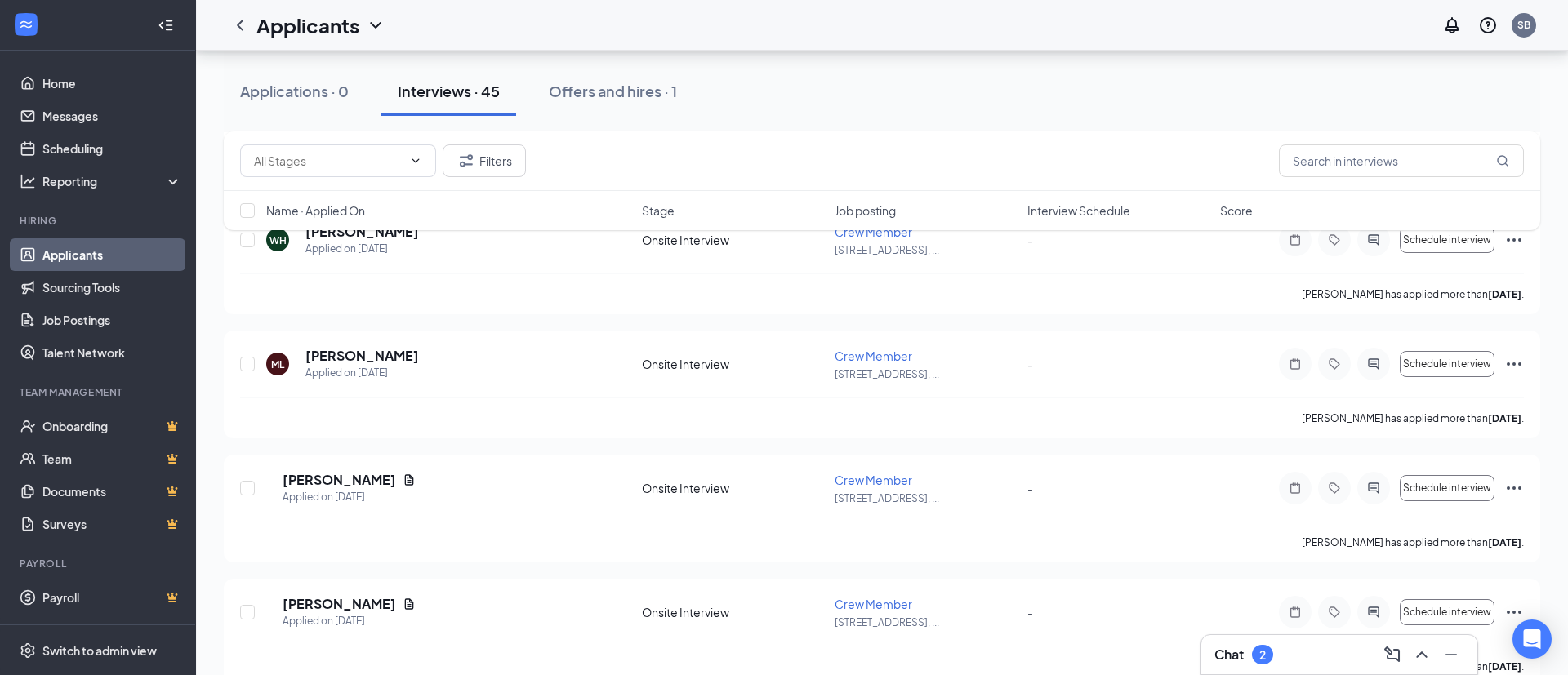
click at [348, 477] on h5 "[PERSON_NAME]" at bounding box center [339, 479] width 113 height 18
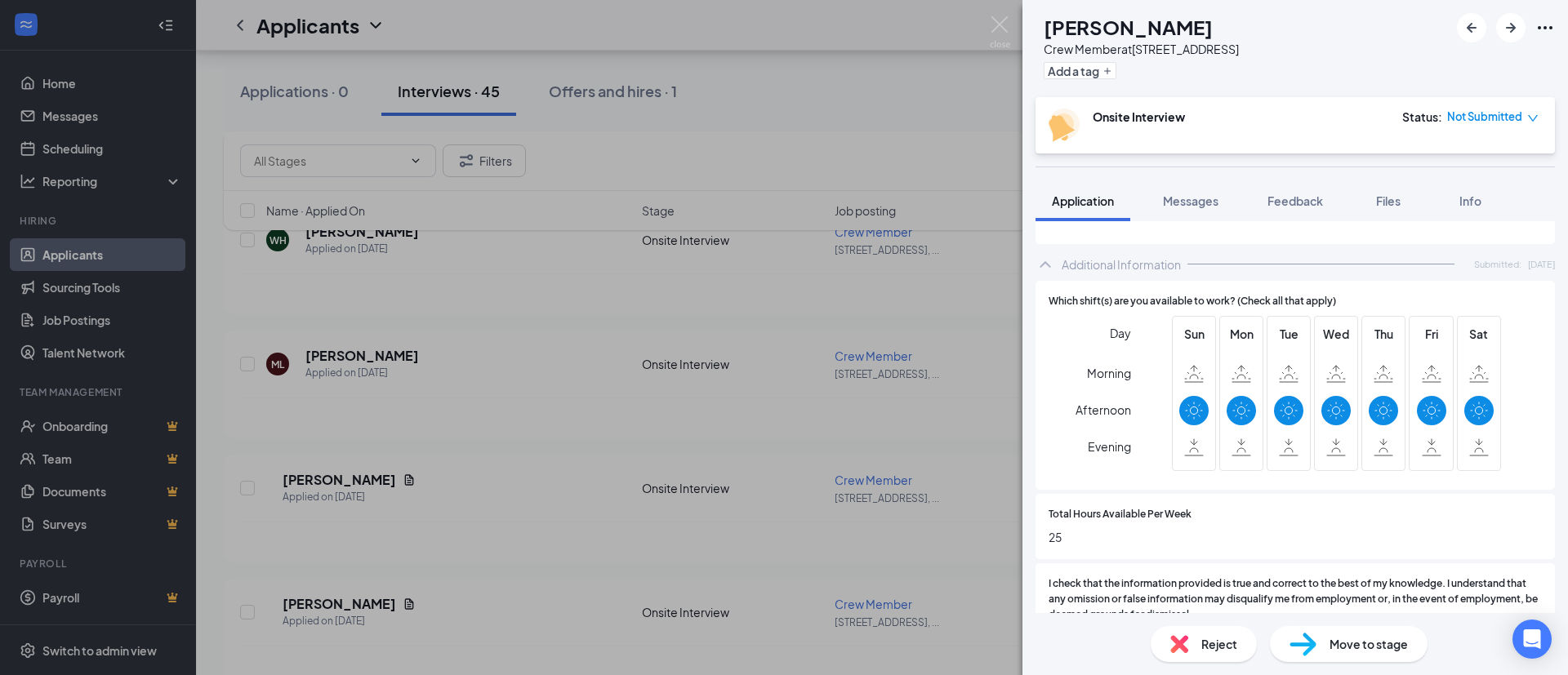
scroll to position [367, 0]
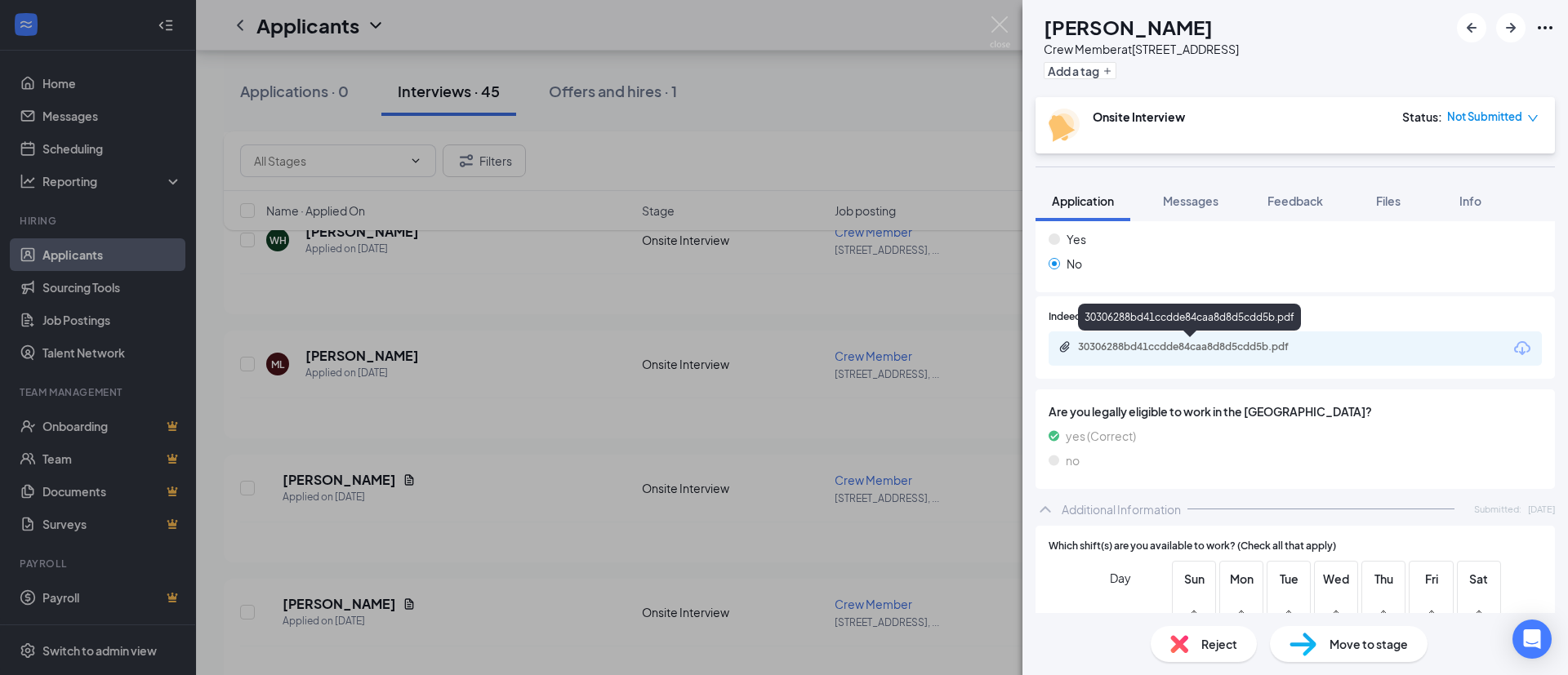
click at [1185, 348] on div "30306288bd41ccdde84caa8d8d5cdd5b.pdf" at bounding box center [1192, 347] width 229 height 13
click at [1000, 23] on img at bounding box center [1000, 32] width 21 height 32
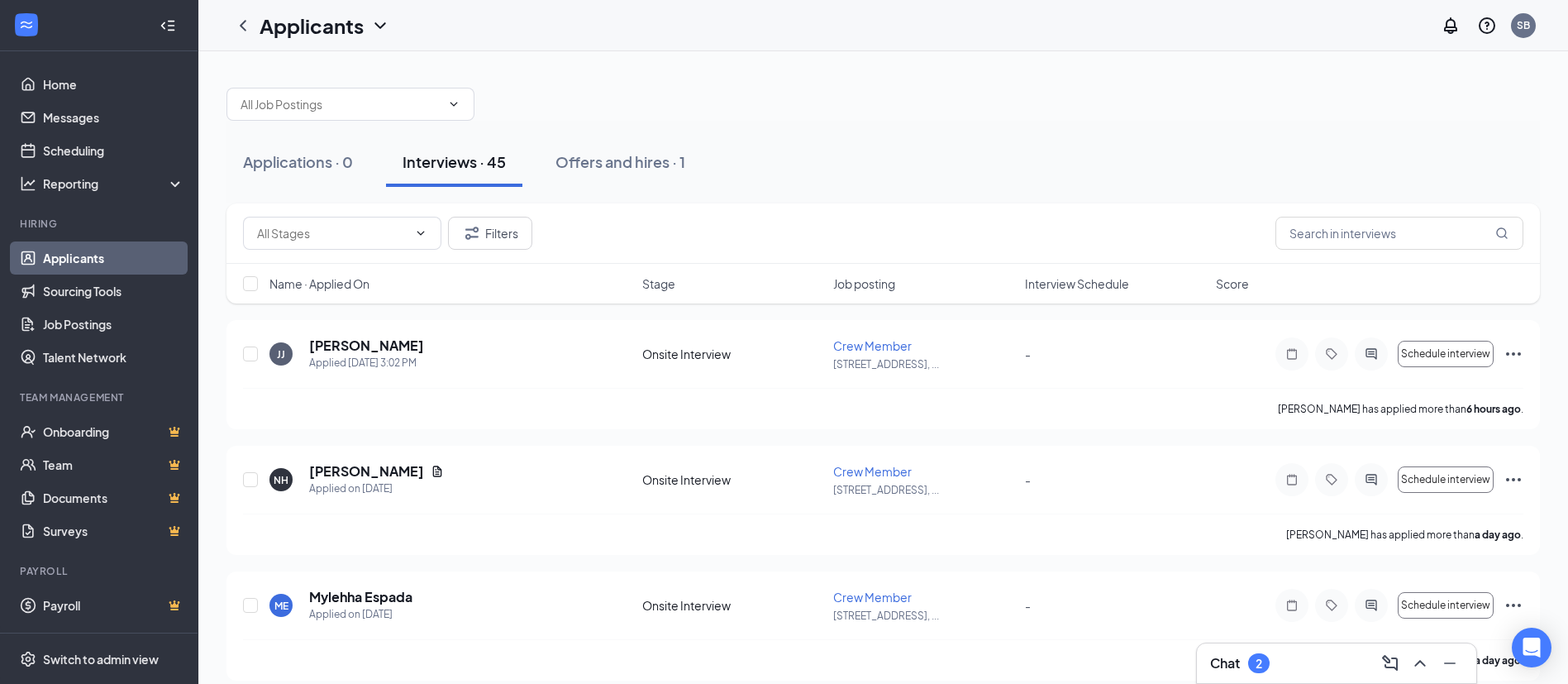
click at [795, 233] on div "Filters" at bounding box center [883, 232] width 1280 height 33
click at [1162, 120] on div "Applications · 0 Interviews · 45 Offers and hires · 1" at bounding box center [883, 161] width 1313 height 83
click at [595, 98] on div at bounding box center [883, 96] width 1313 height 49
click at [866, 95] on div at bounding box center [883, 96] width 1313 height 49
